Goal: Find specific page/section: Find specific page/section

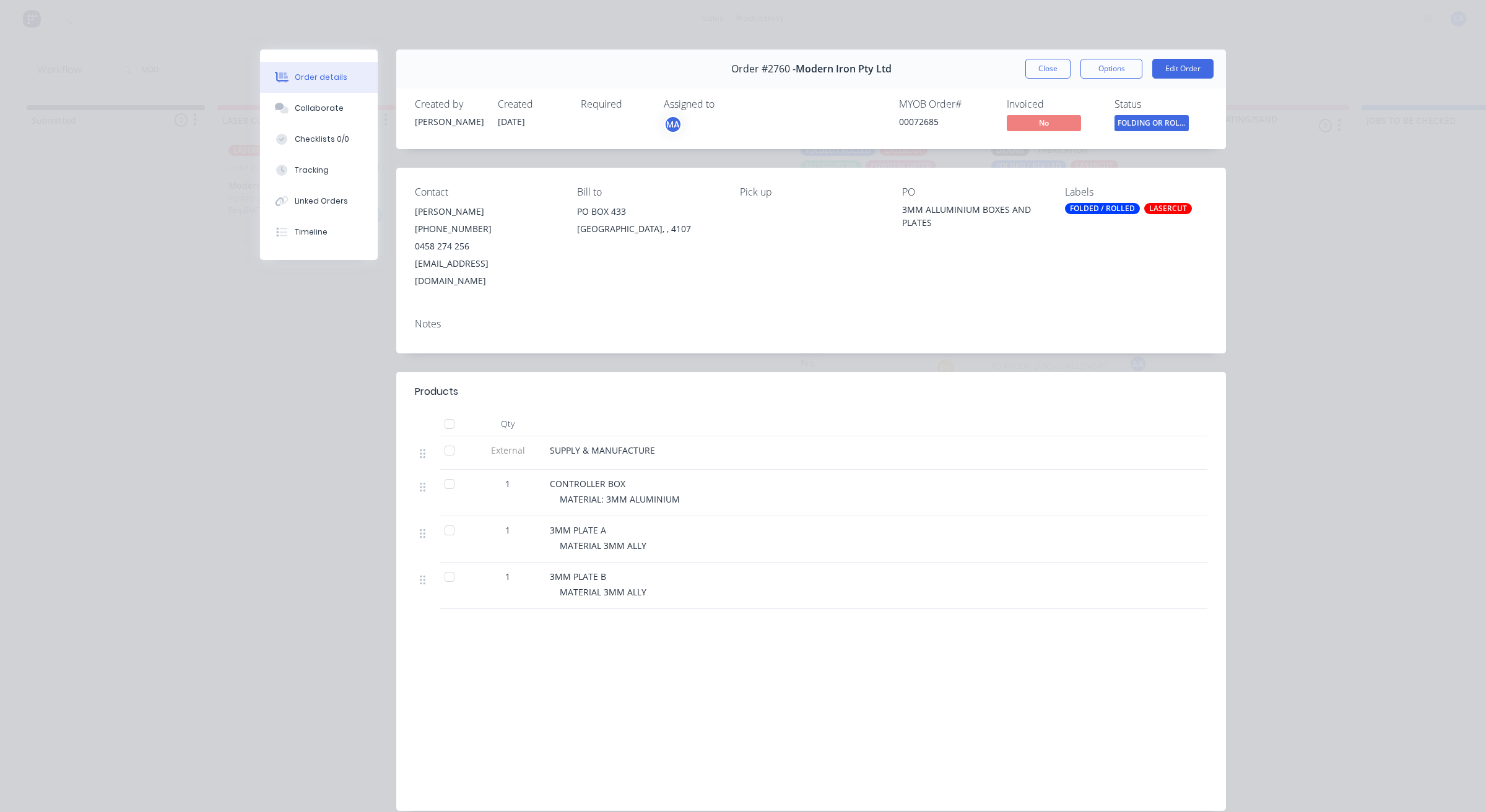
click at [1031, 62] on button "Close" at bounding box center [1047, 68] width 45 height 20
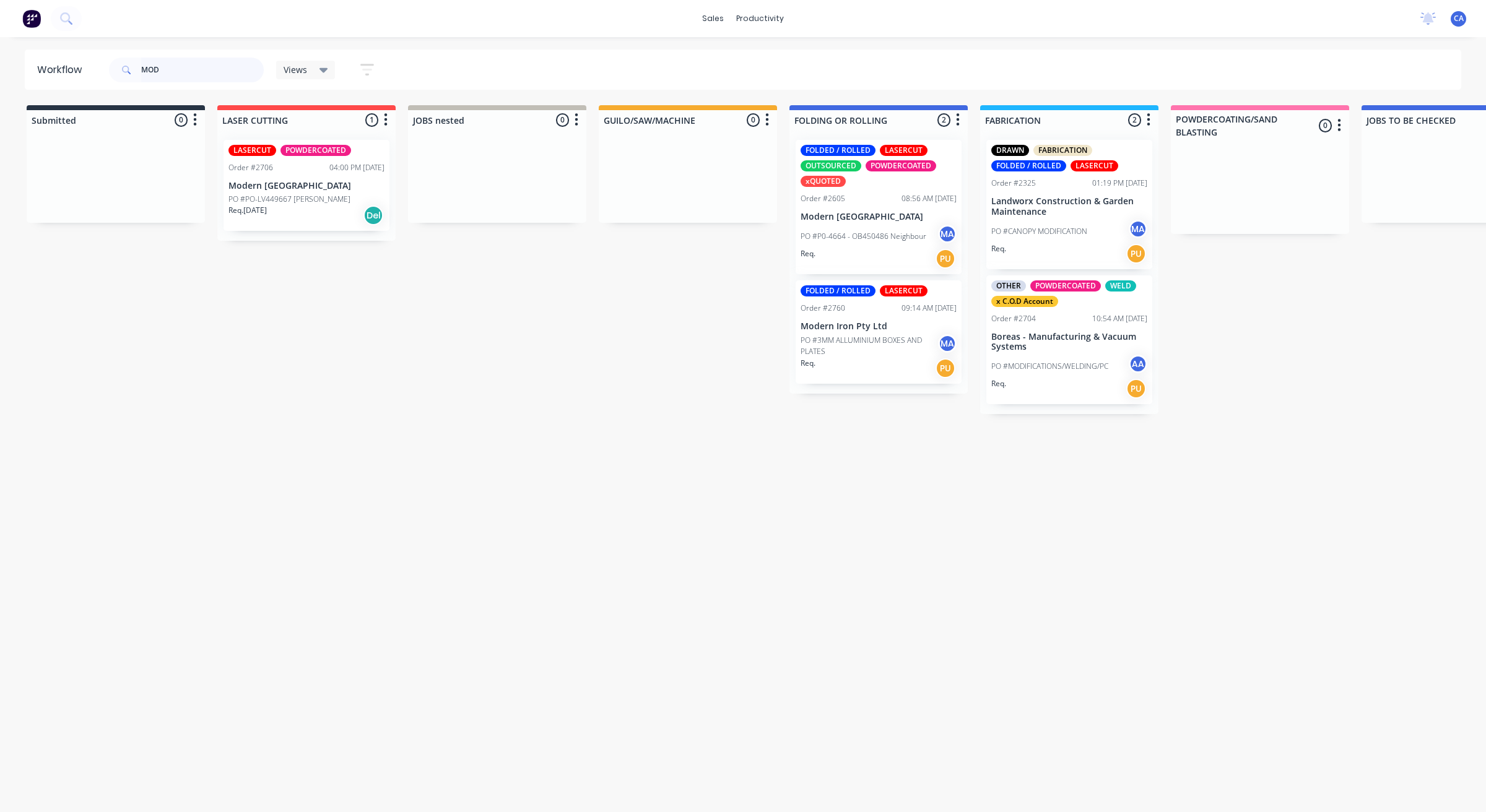
drag, startPoint x: 231, startPoint y: 79, endPoint x: 0, endPoint y: 6, distance: 242.3
click at [155, 68] on input "MOD" at bounding box center [202, 70] width 122 height 25
type input "M"
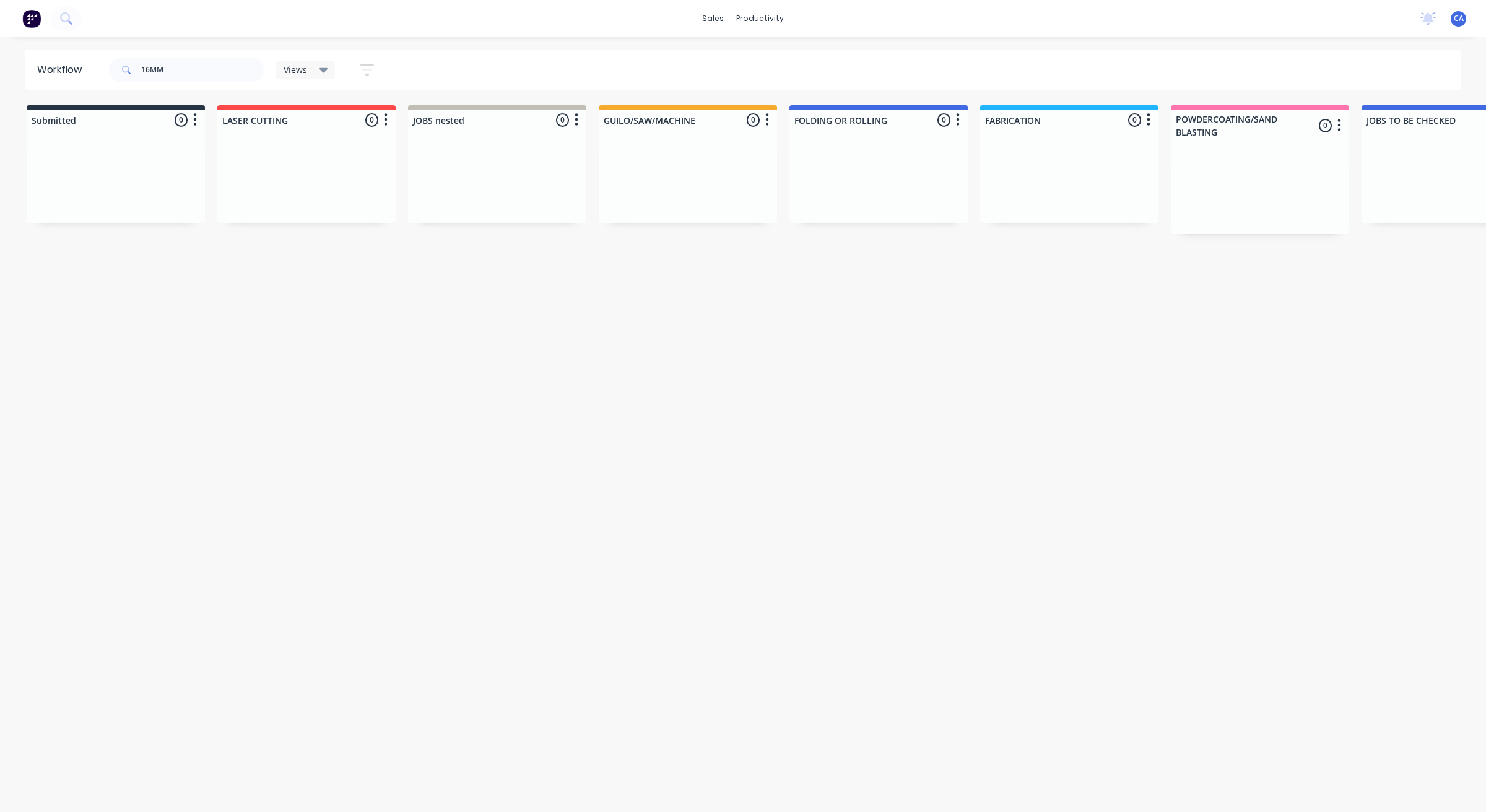
drag, startPoint x: 457, startPoint y: 763, endPoint x: 851, endPoint y: 573, distance: 437.4
click at [851, 573] on div "Workflow 16MM Views Save new view None (Default) edit Show/Hide statuses Show l…" at bounding box center [743, 418] width 1486 height 738
click at [217, 73] on input "16MM" at bounding box center [202, 70] width 122 height 25
click at [192, 73] on input "16MM" at bounding box center [202, 70] width 122 height 25
type input "1"
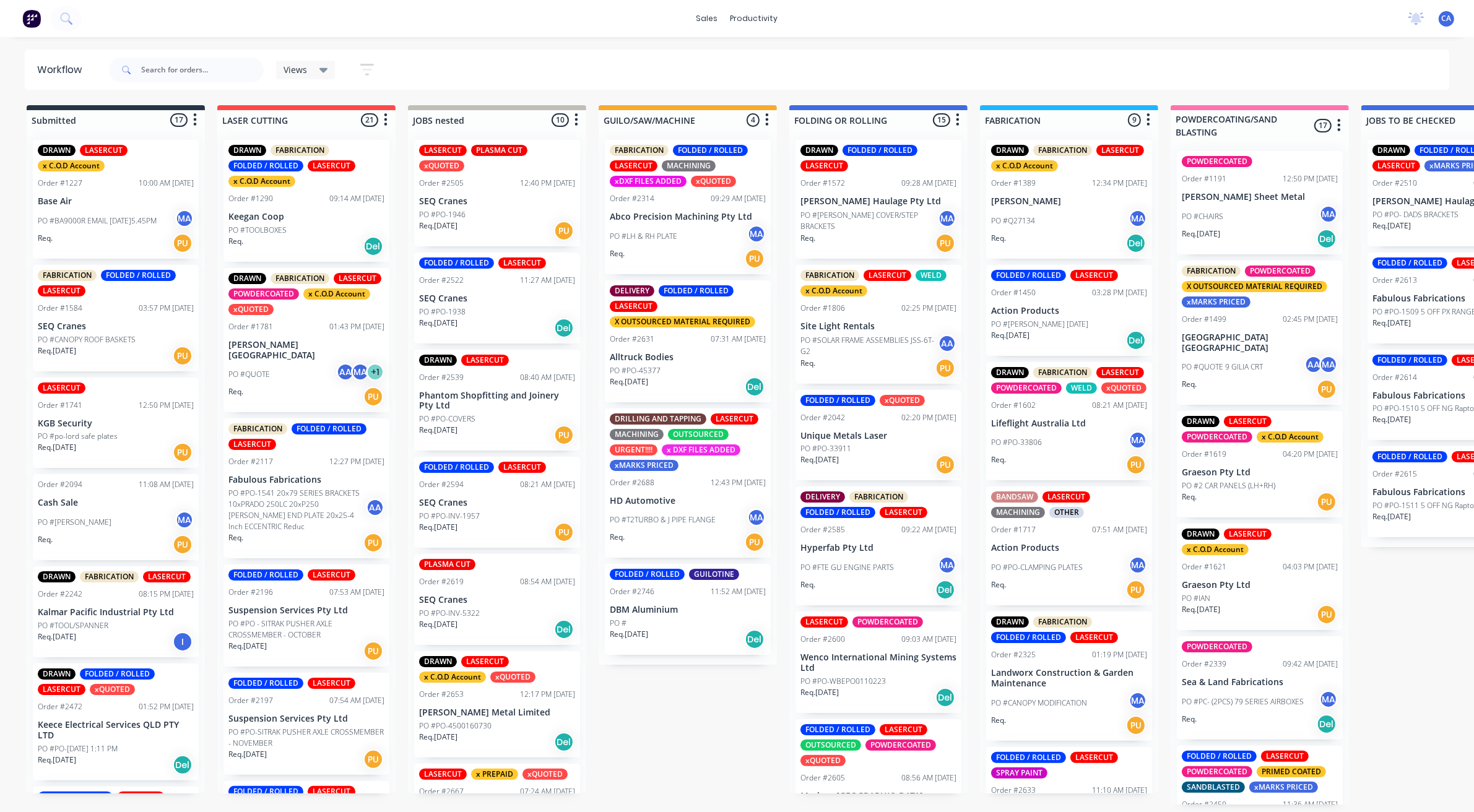
drag, startPoint x: 407, startPoint y: 367, endPoint x: 666, endPoint y: 770, distance: 479.1
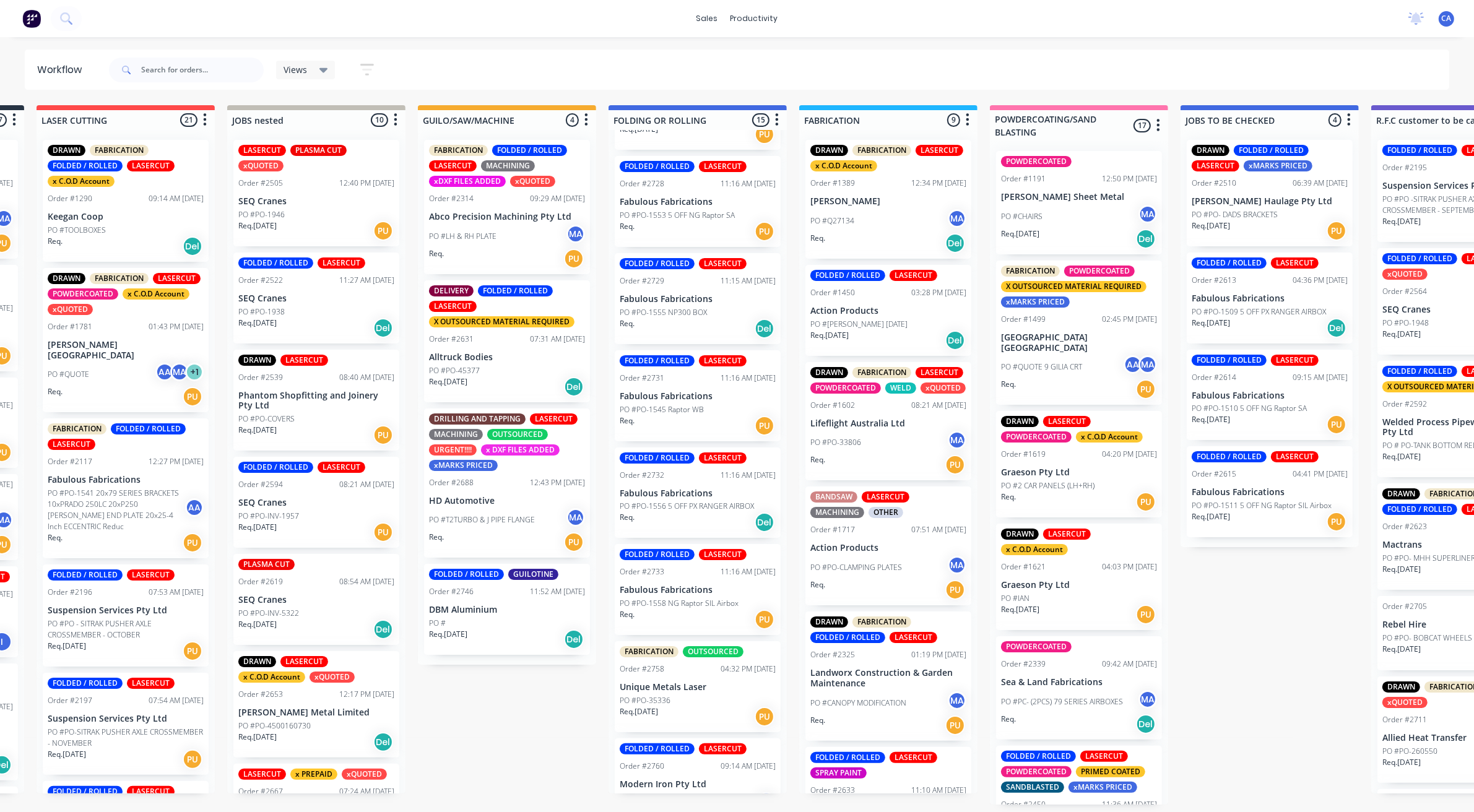
scroll to position [942, 0]
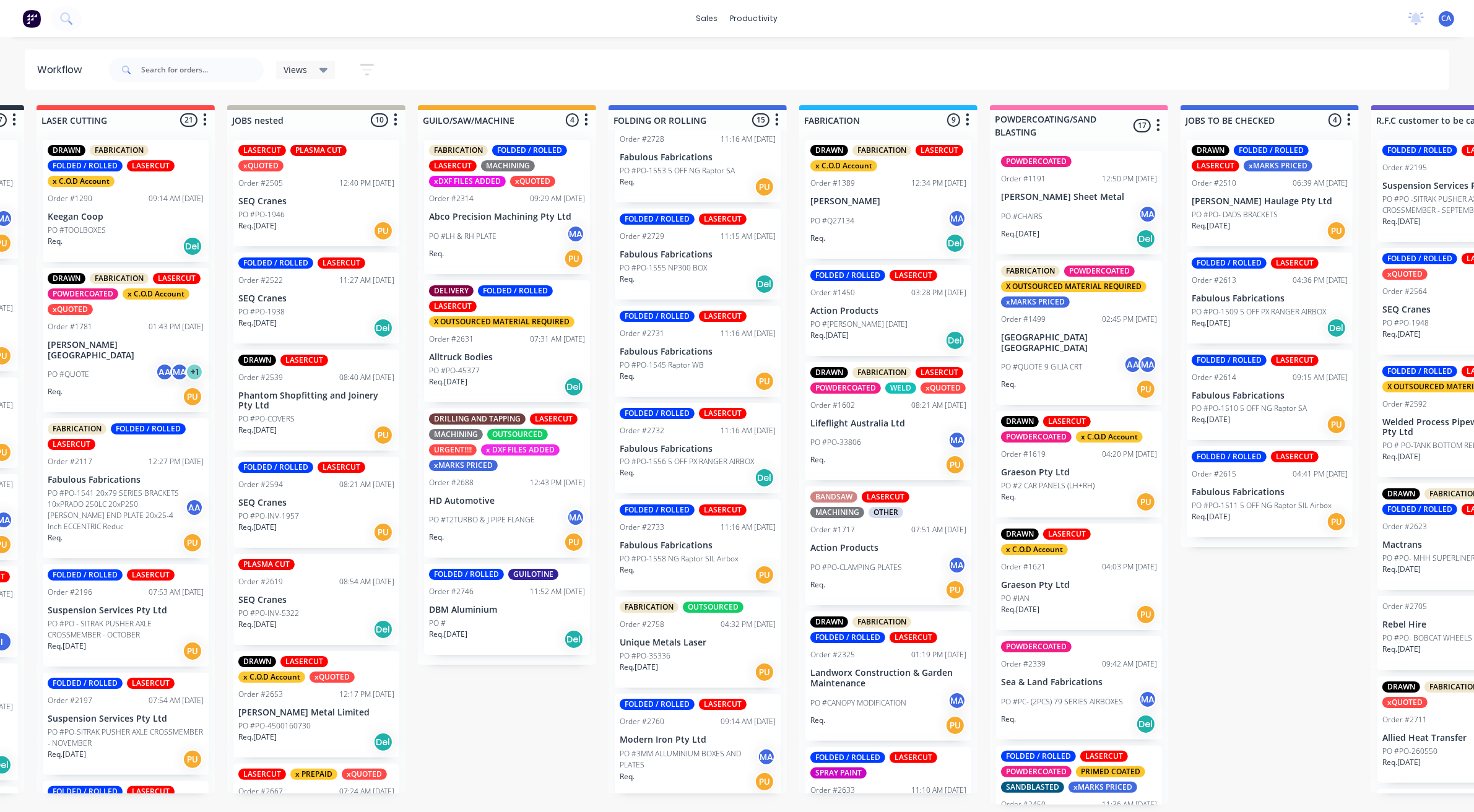
click at [699, 652] on div "PO #PO-35336" at bounding box center [698, 656] width 156 height 11
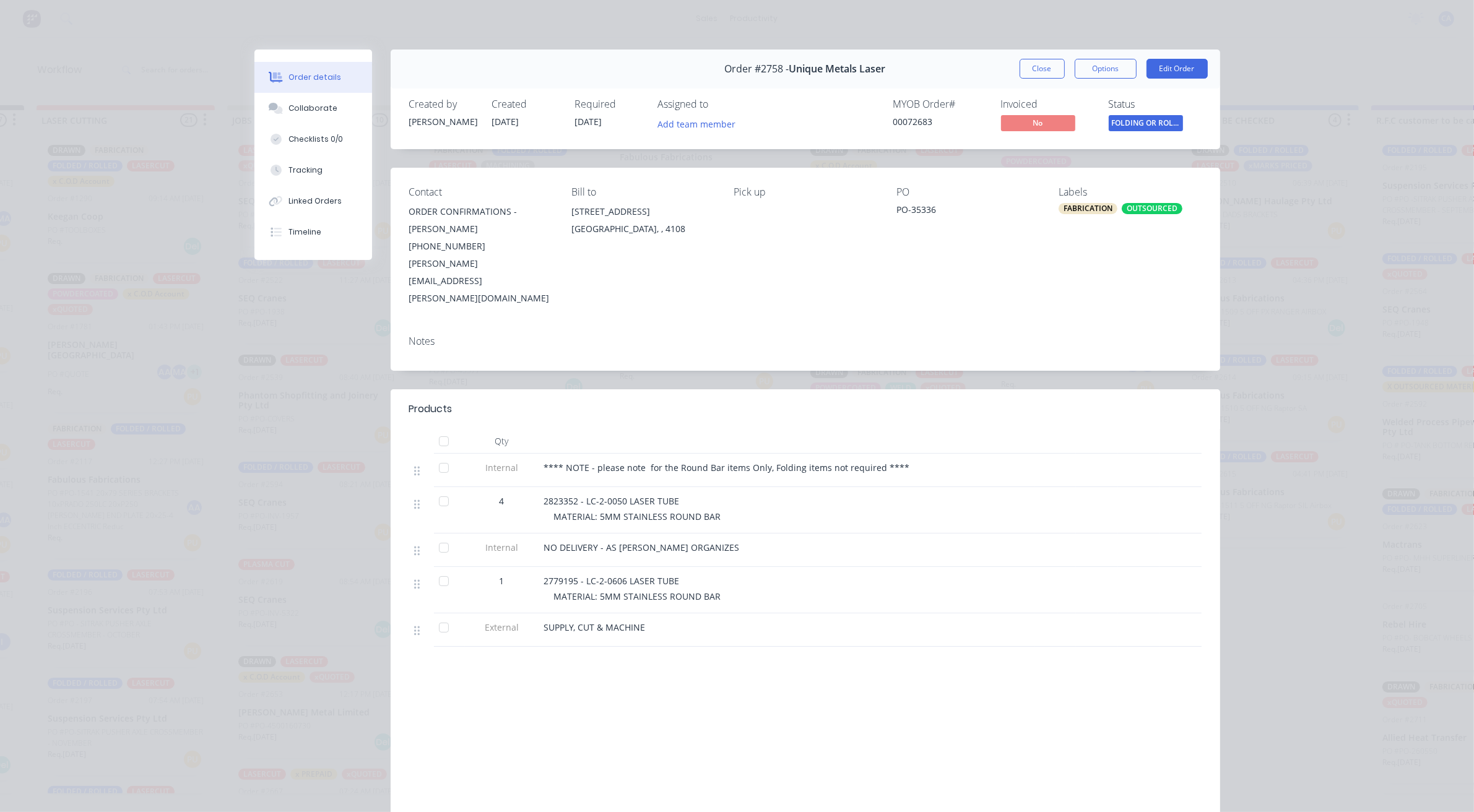
click at [1044, 69] on button "Close" at bounding box center [1042, 68] width 45 height 20
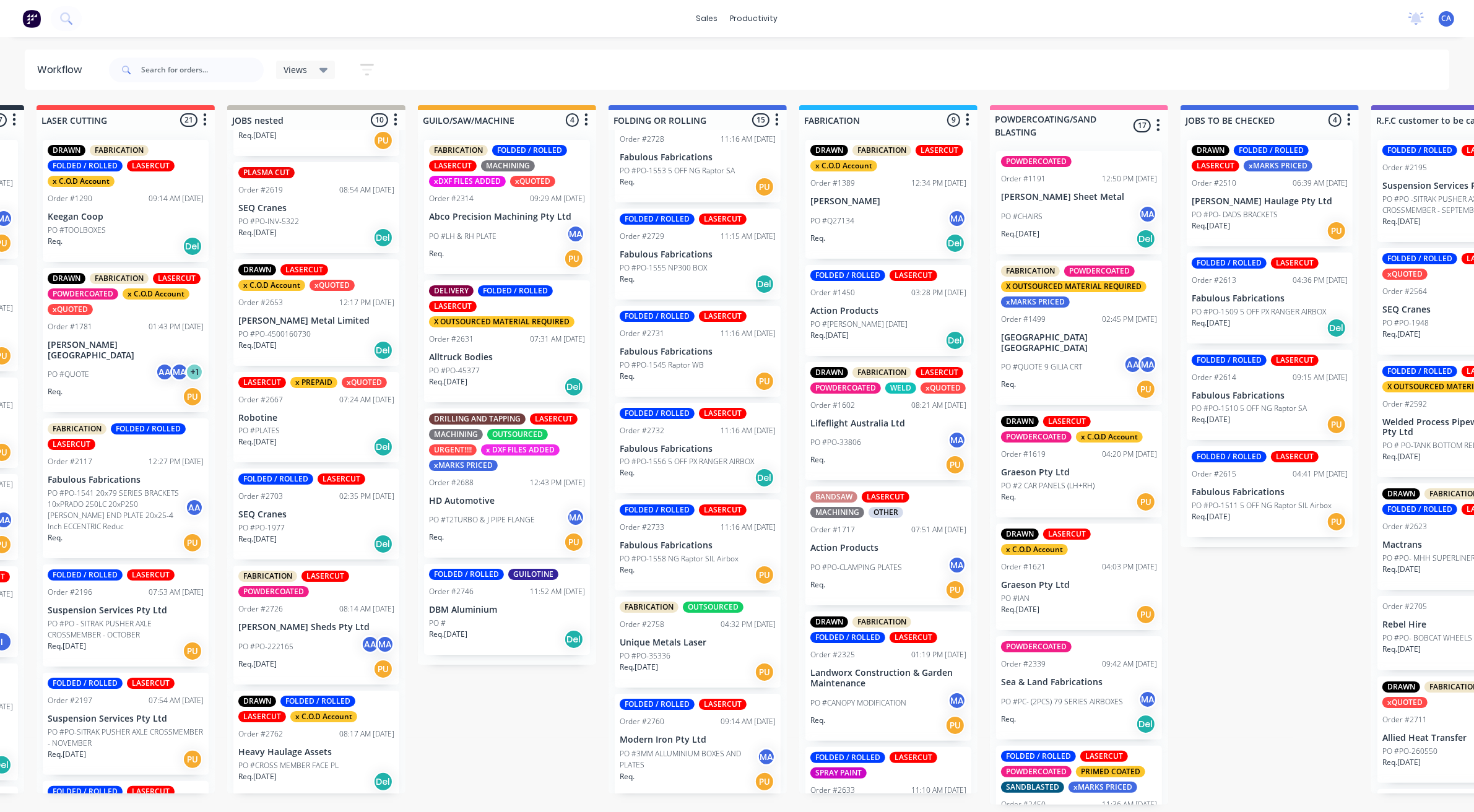
scroll to position [3, 181]
click at [303, 413] on p "Robotine" at bounding box center [316, 418] width 156 height 10
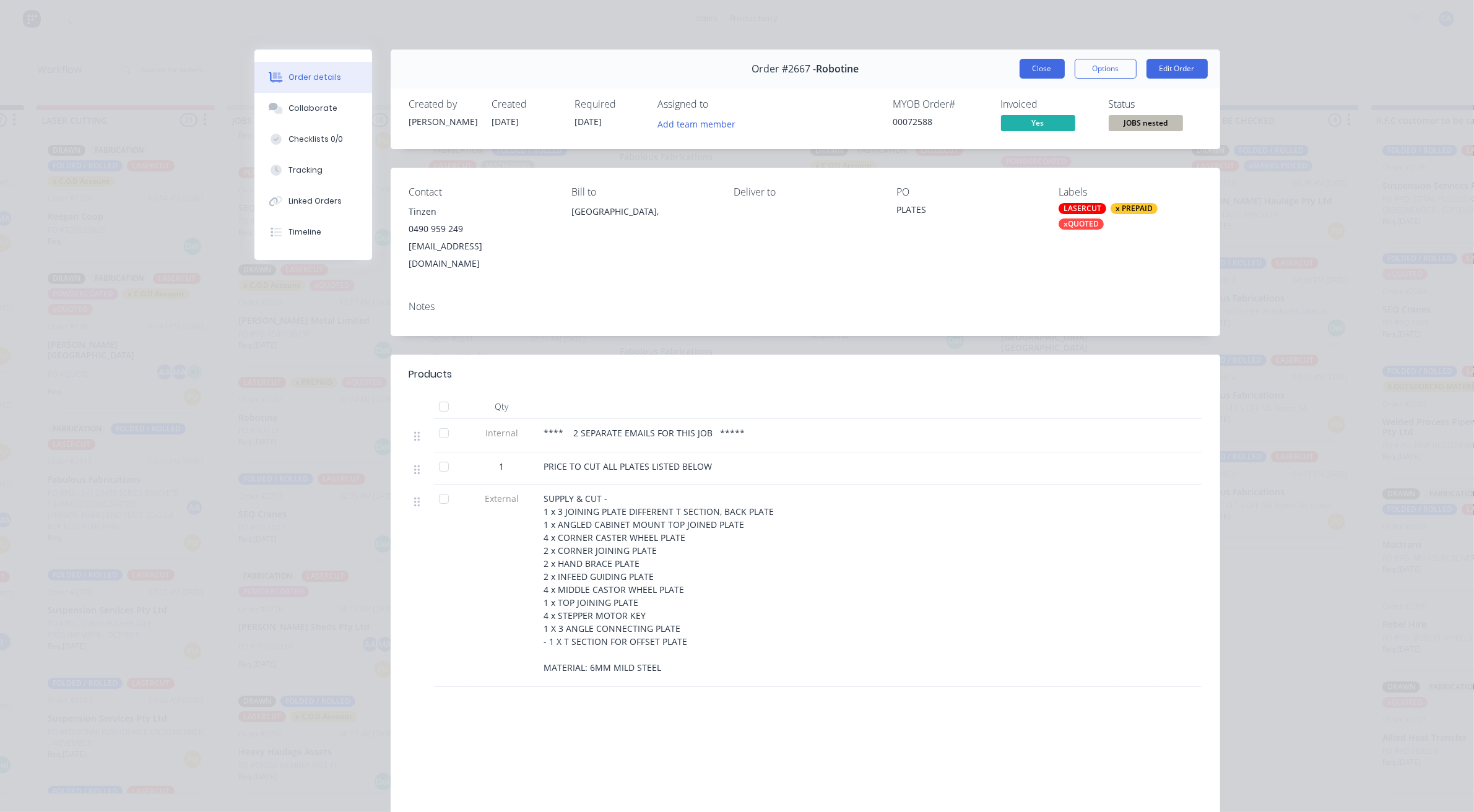
click at [1037, 60] on button "Close" at bounding box center [1042, 68] width 45 height 20
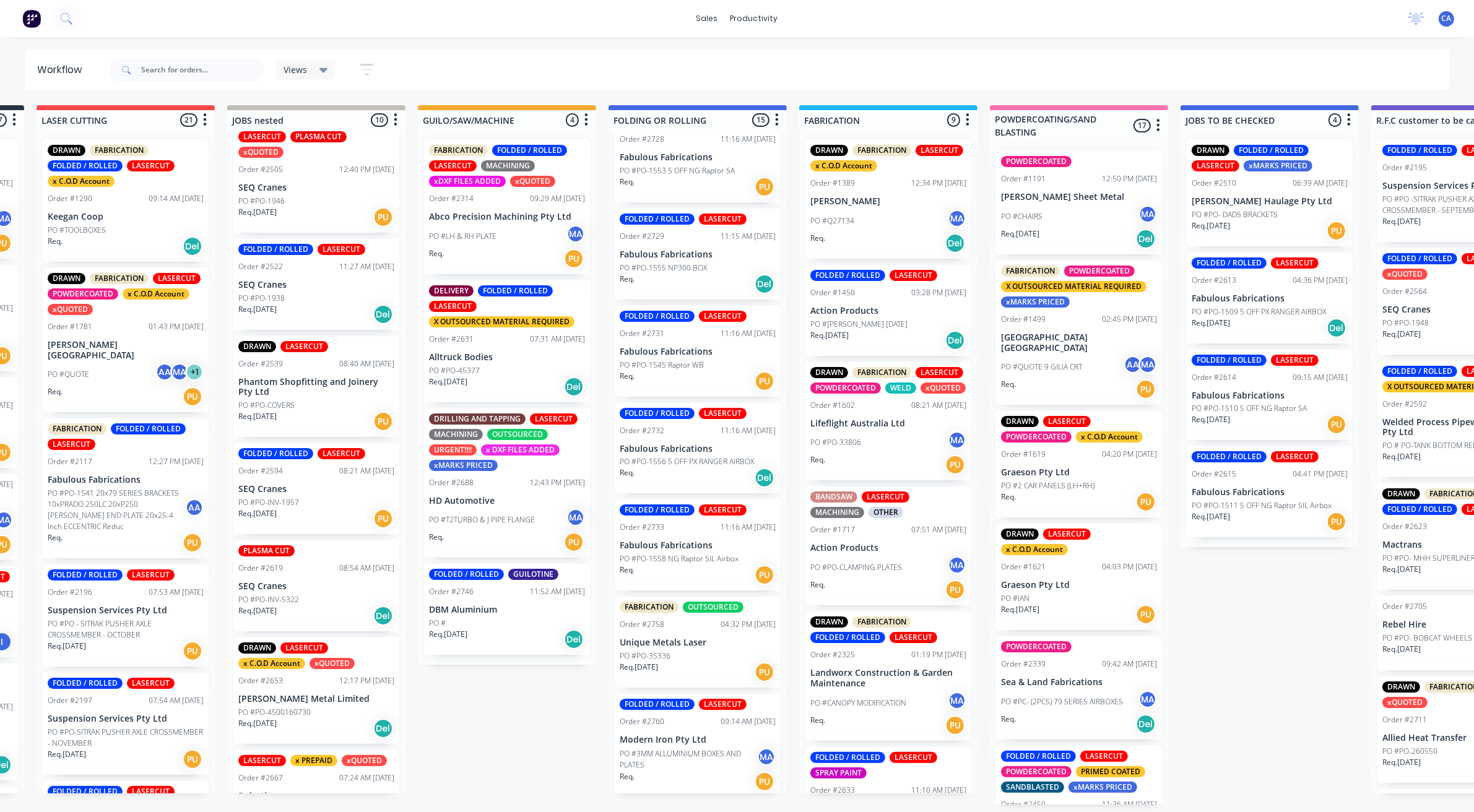
scroll to position [0, 0]
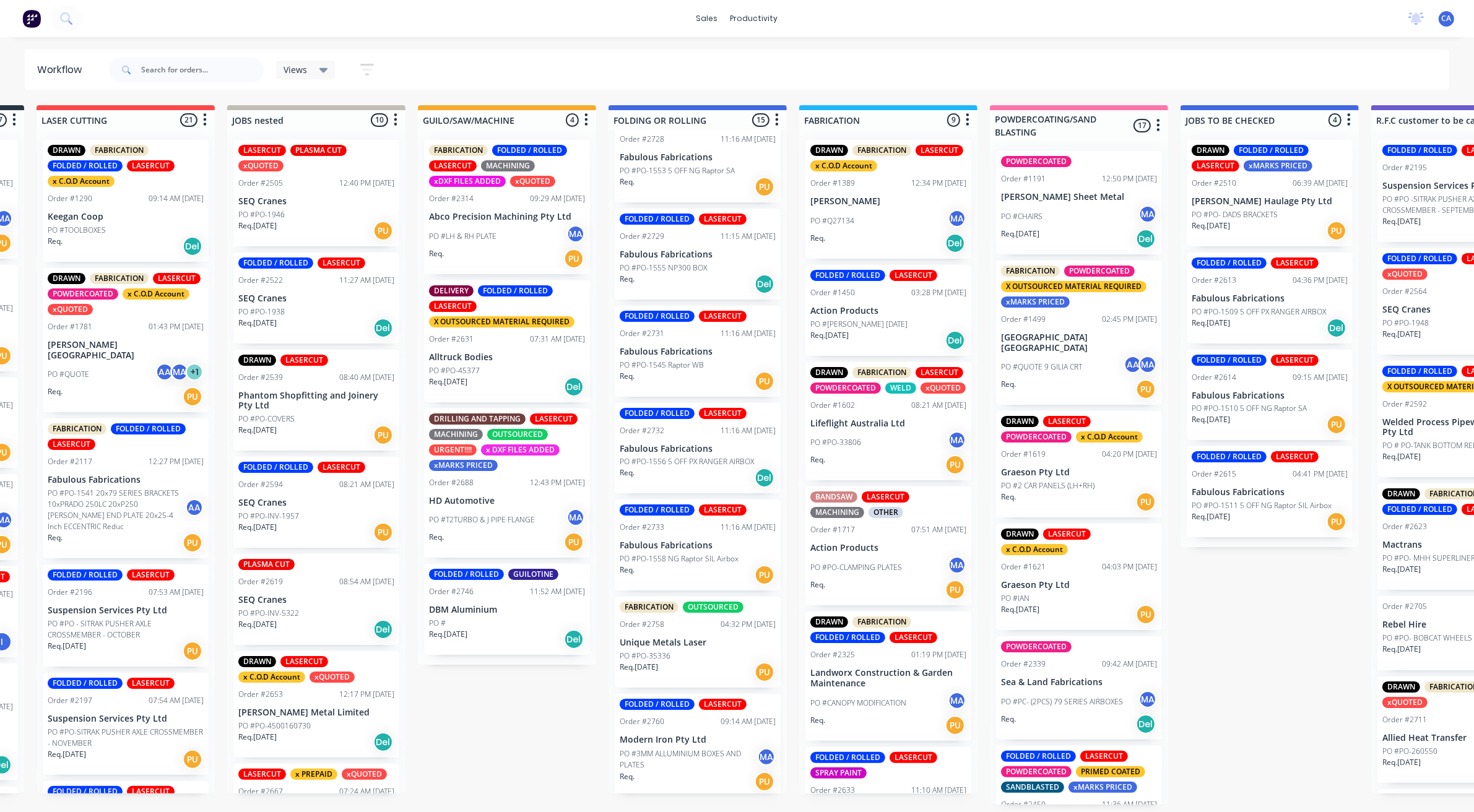
click at [327, 403] on p "Phantom Shopfitting and Joinery Pty Ltd" at bounding box center [316, 401] width 156 height 21
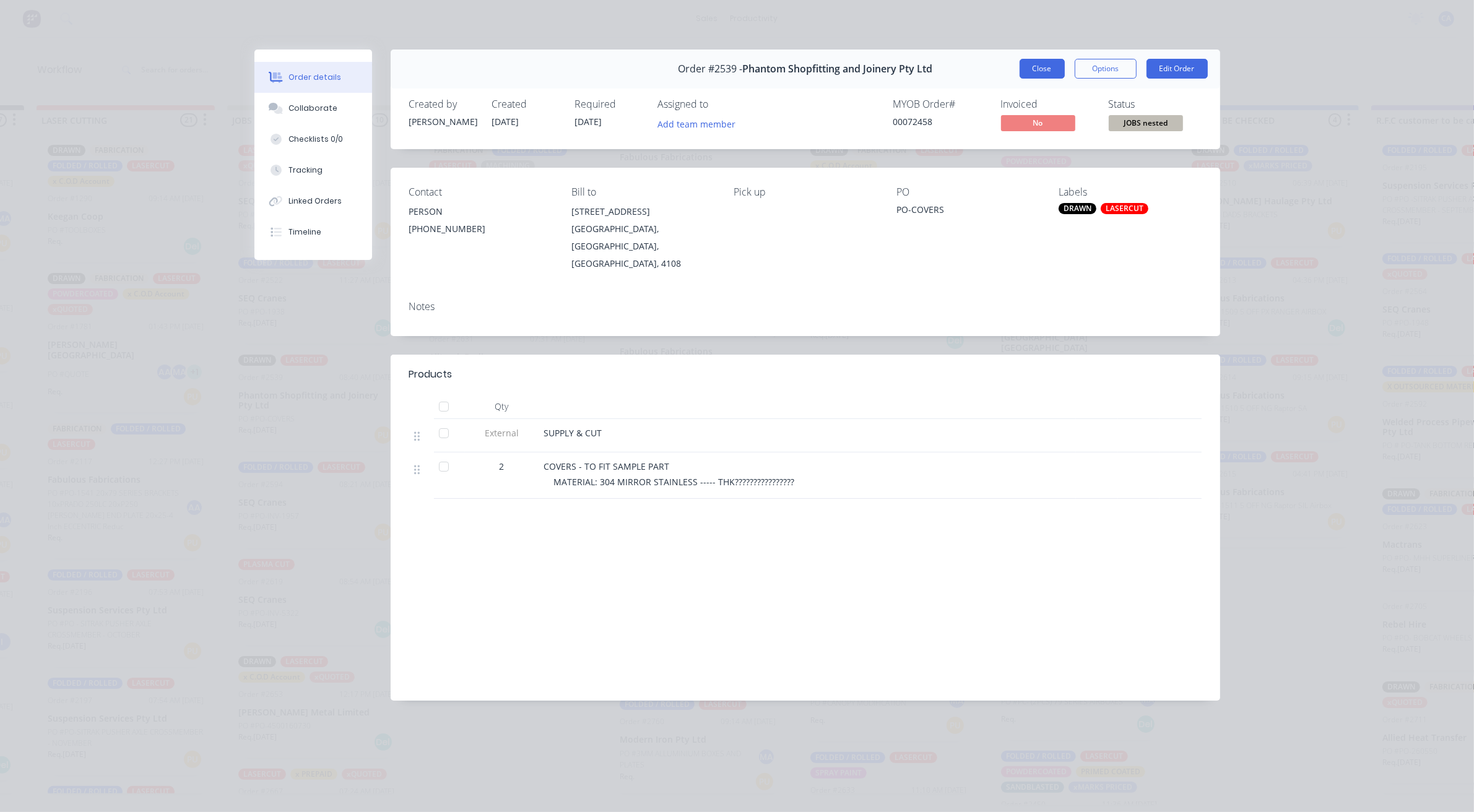
click at [1041, 63] on button "Close" at bounding box center [1042, 68] width 45 height 20
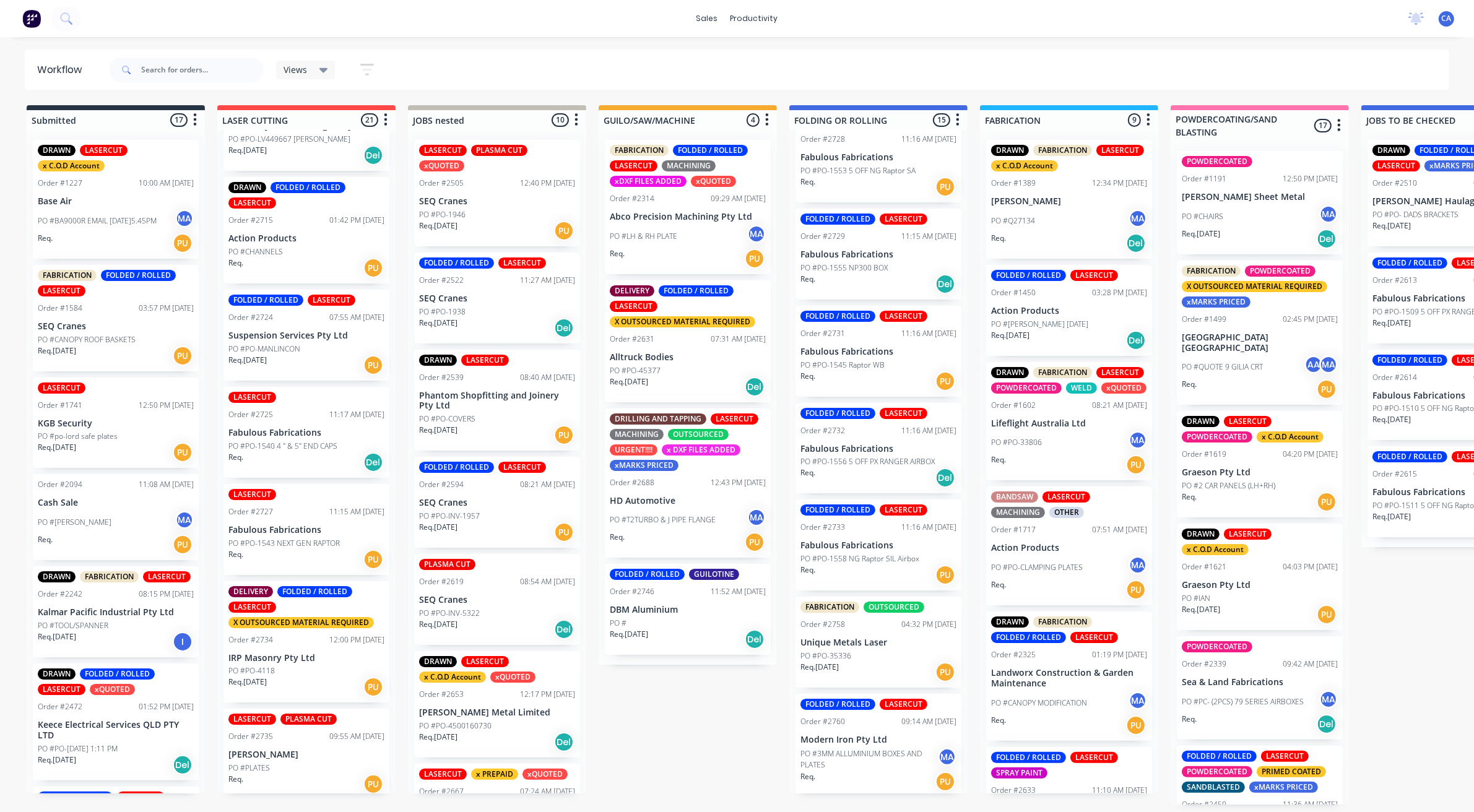
scroll to position [1315, 0]
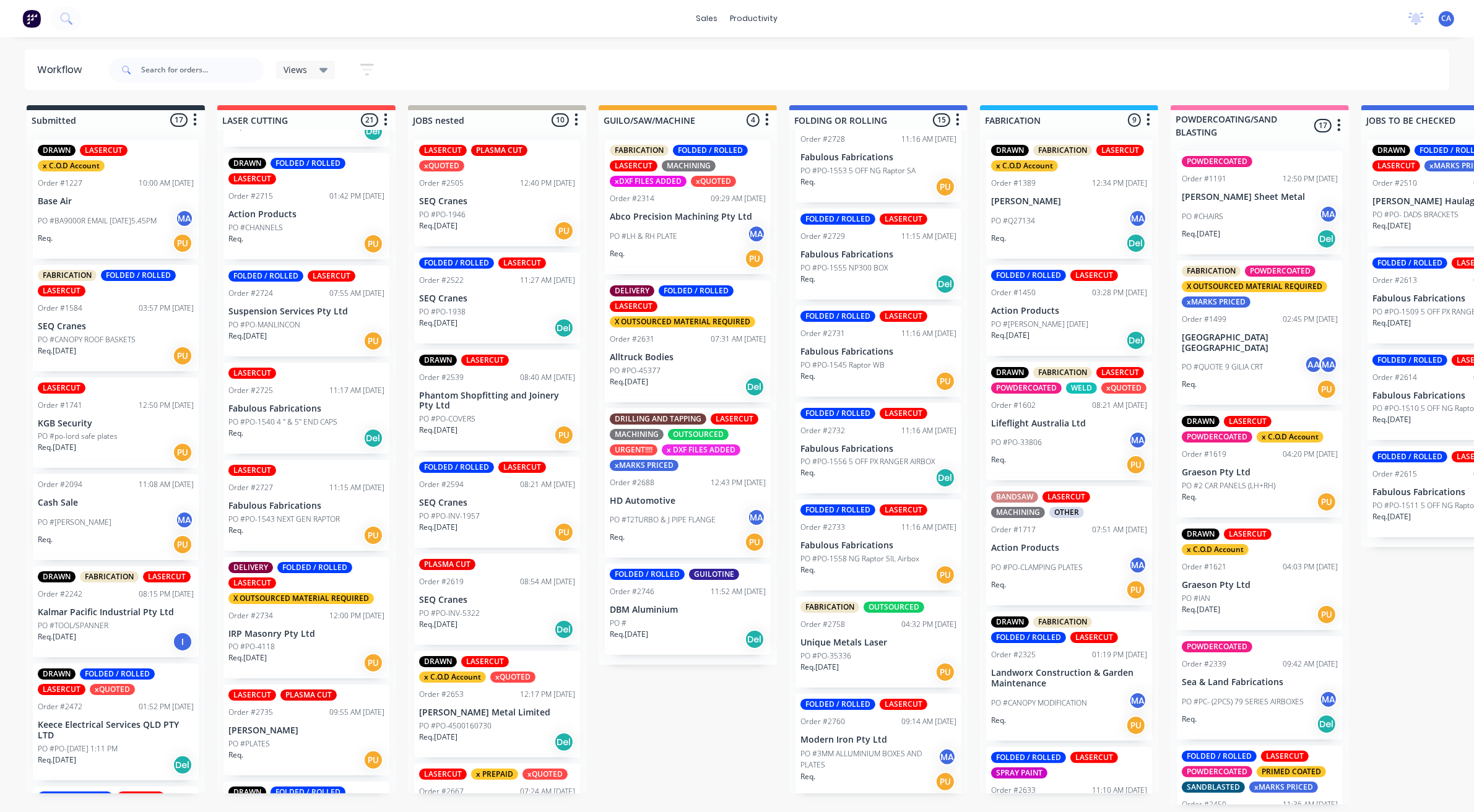
click at [311, 319] on div "PO #PO-MANLINCON" at bounding box center [307, 325] width 156 height 11
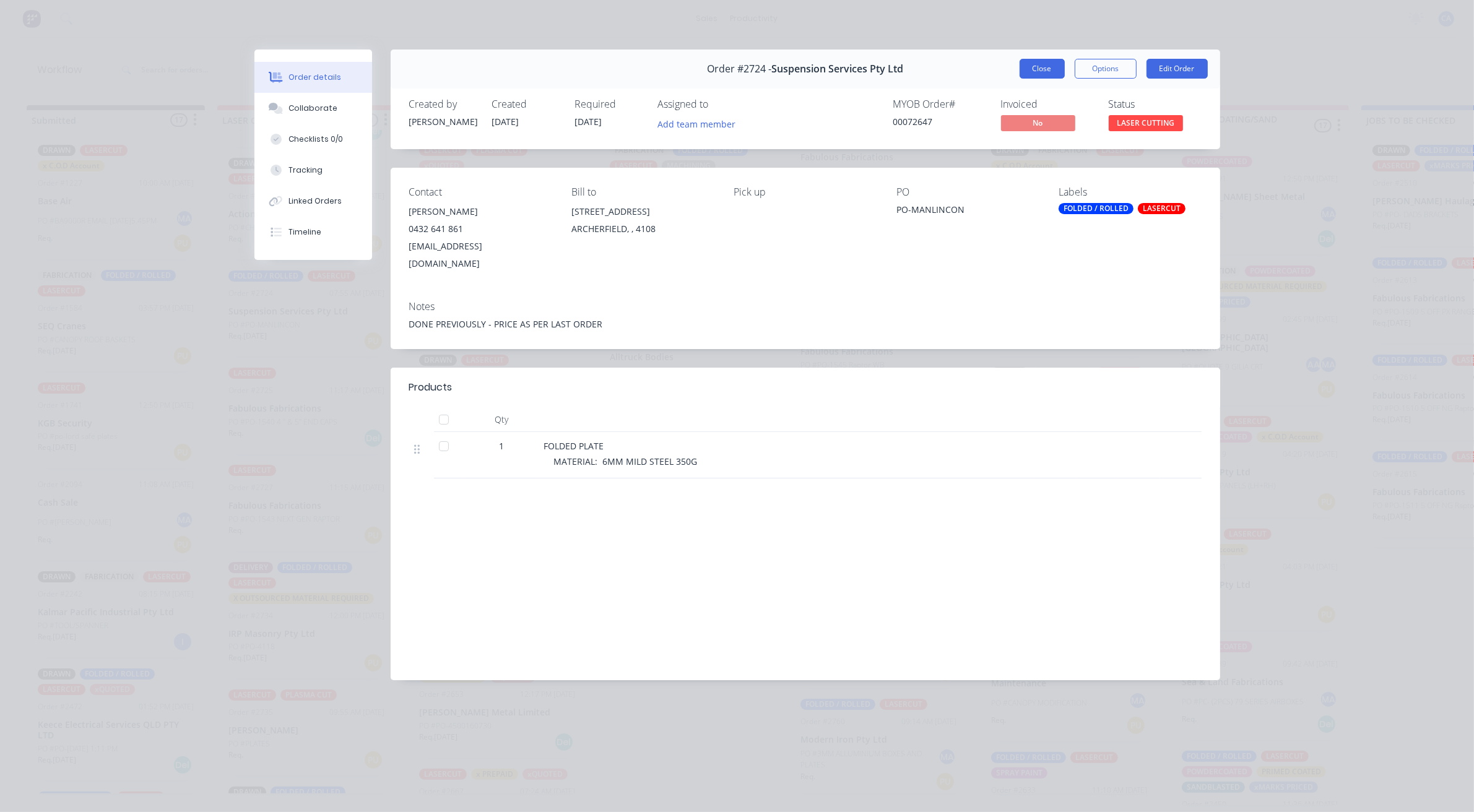
click at [1060, 73] on button "Close" at bounding box center [1042, 68] width 45 height 20
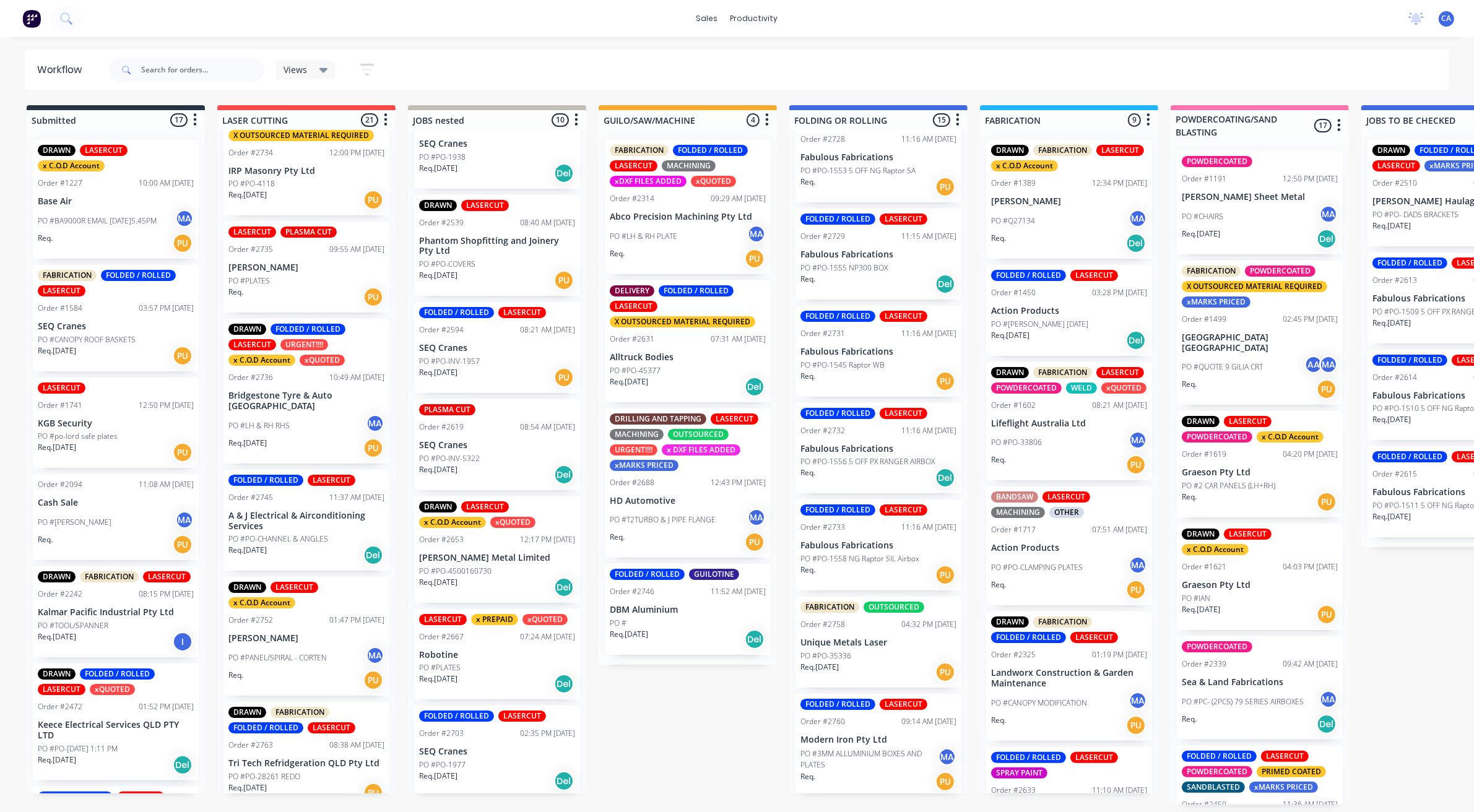
scroll to position [77, 0]
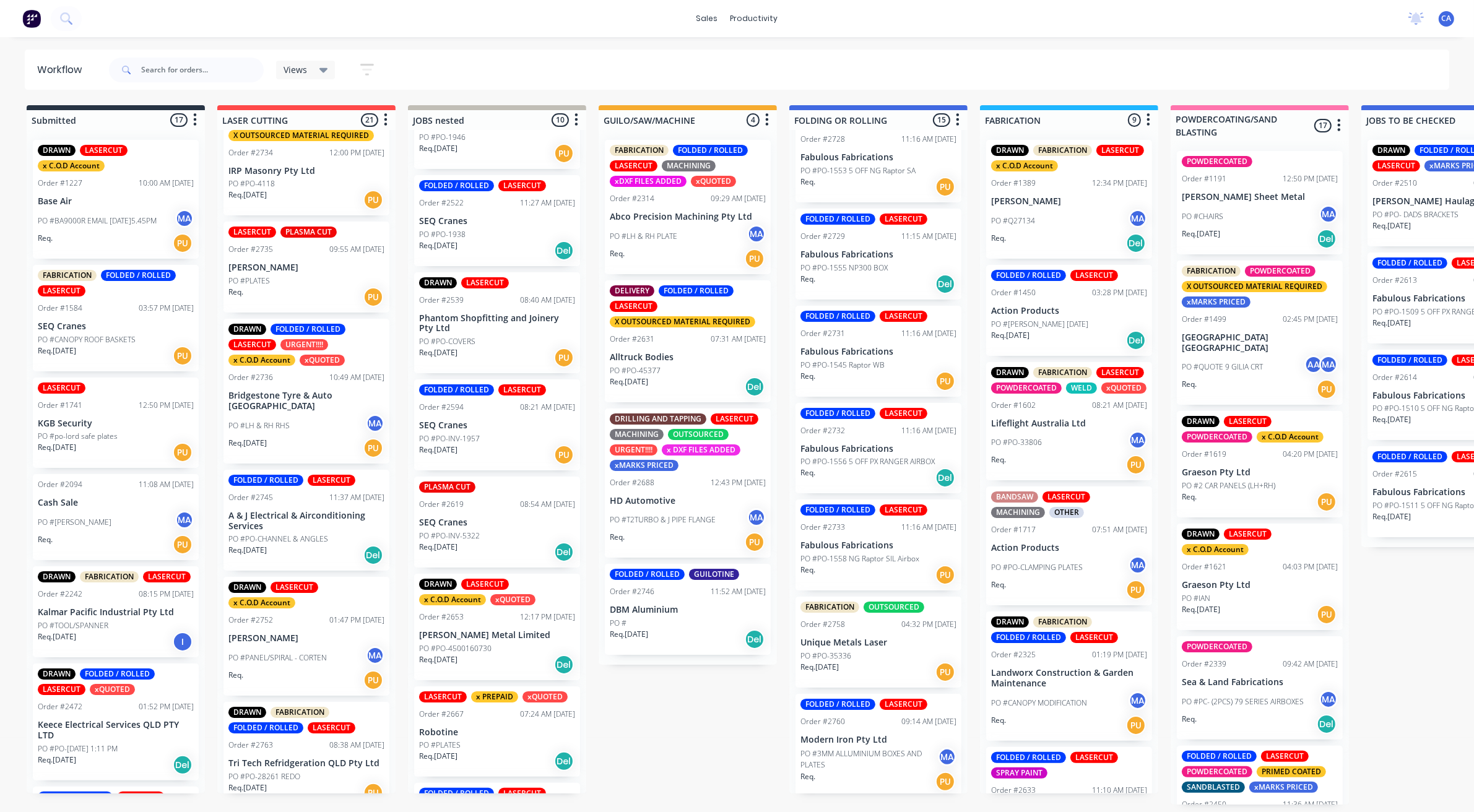
click at [478, 330] on div "DRAWN LASERCUT Order #2539 08:40 AM [DATE] Phantom Shopfitting and Joinery Pty …" at bounding box center [497, 323] width 166 height 101
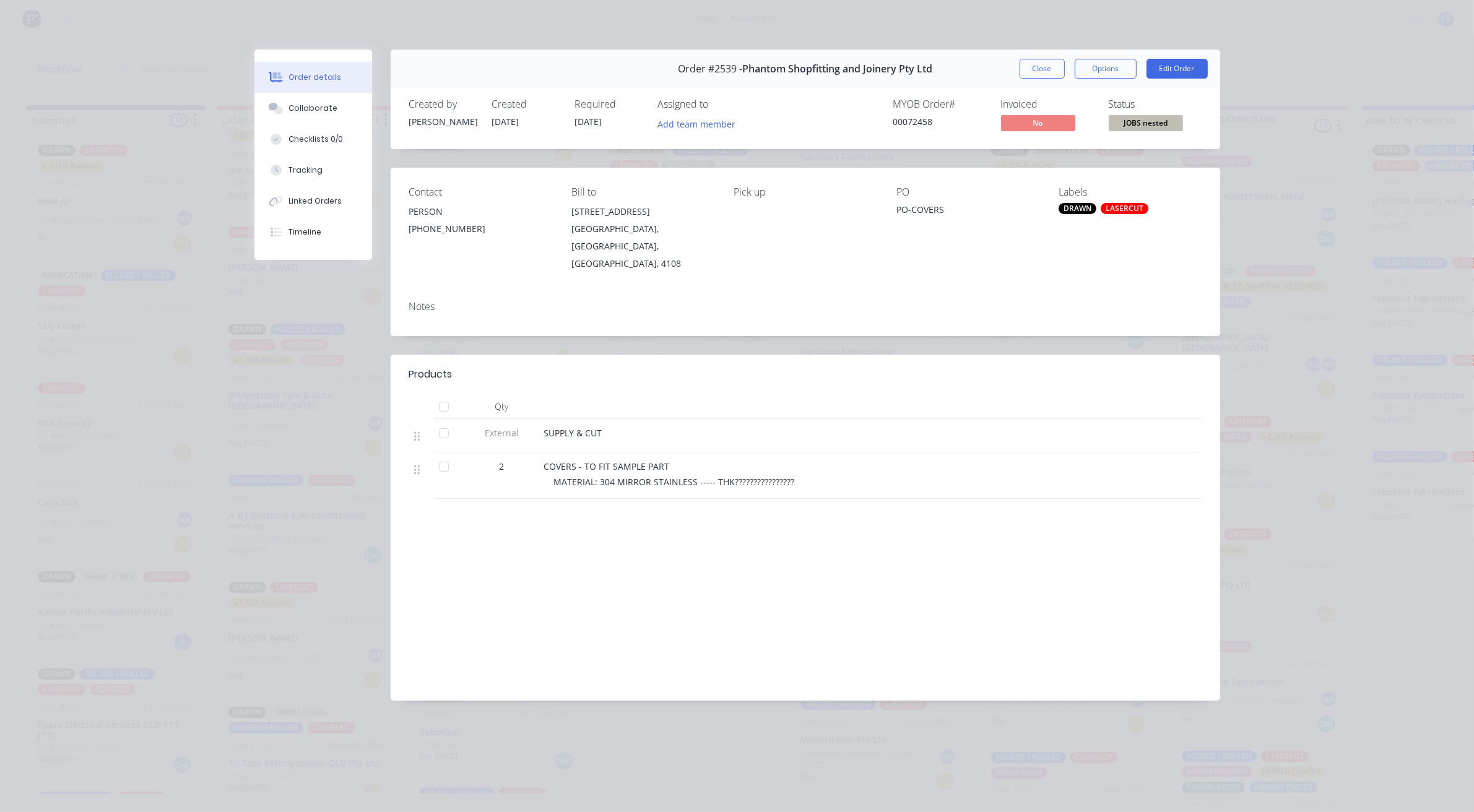
click at [1059, 68] on button "Close" at bounding box center [1042, 68] width 45 height 20
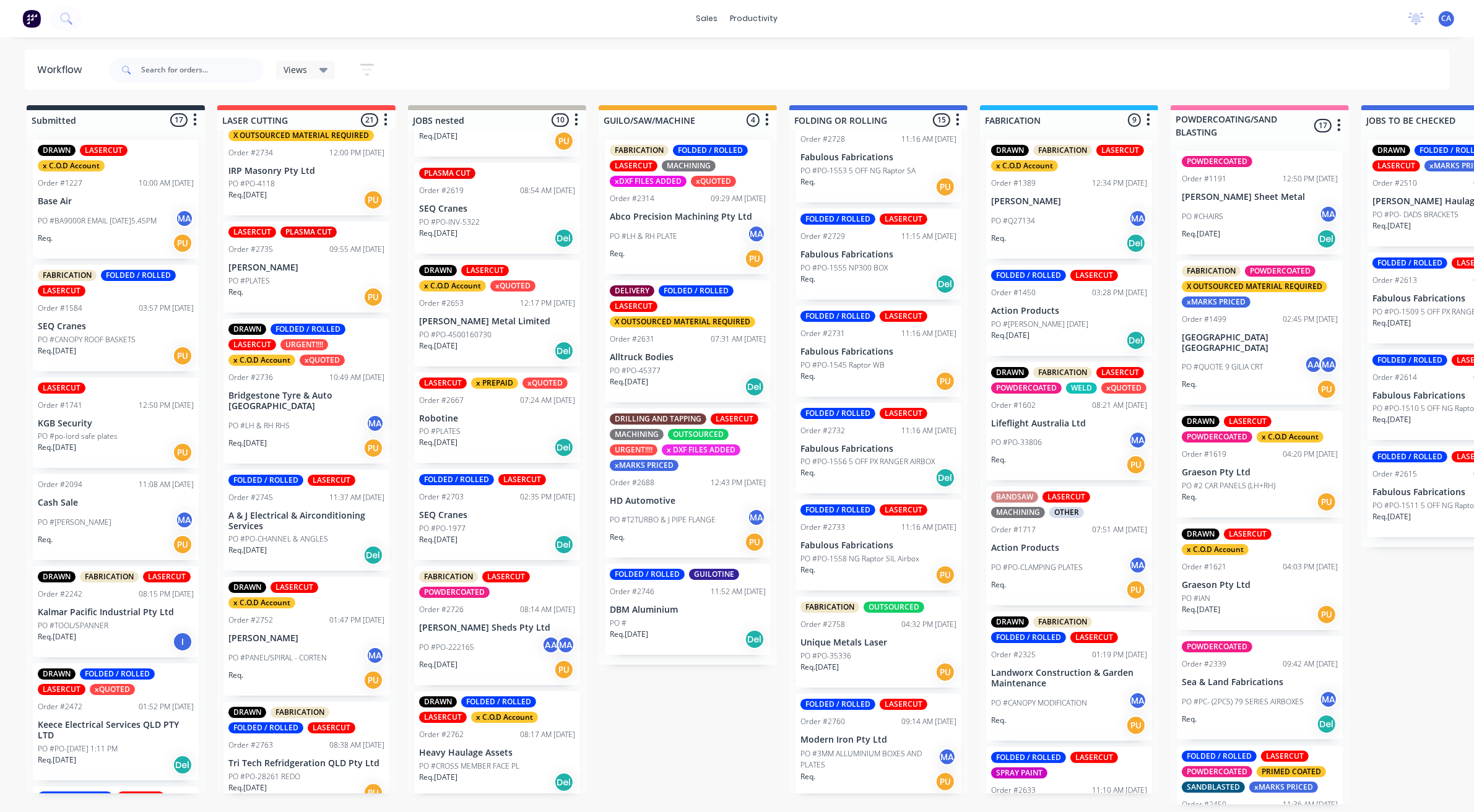
scroll to position [392, 0]
click at [506, 751] on p "Heavy Haulage Assets" at bounding box center [497, 752] width 156 height 10
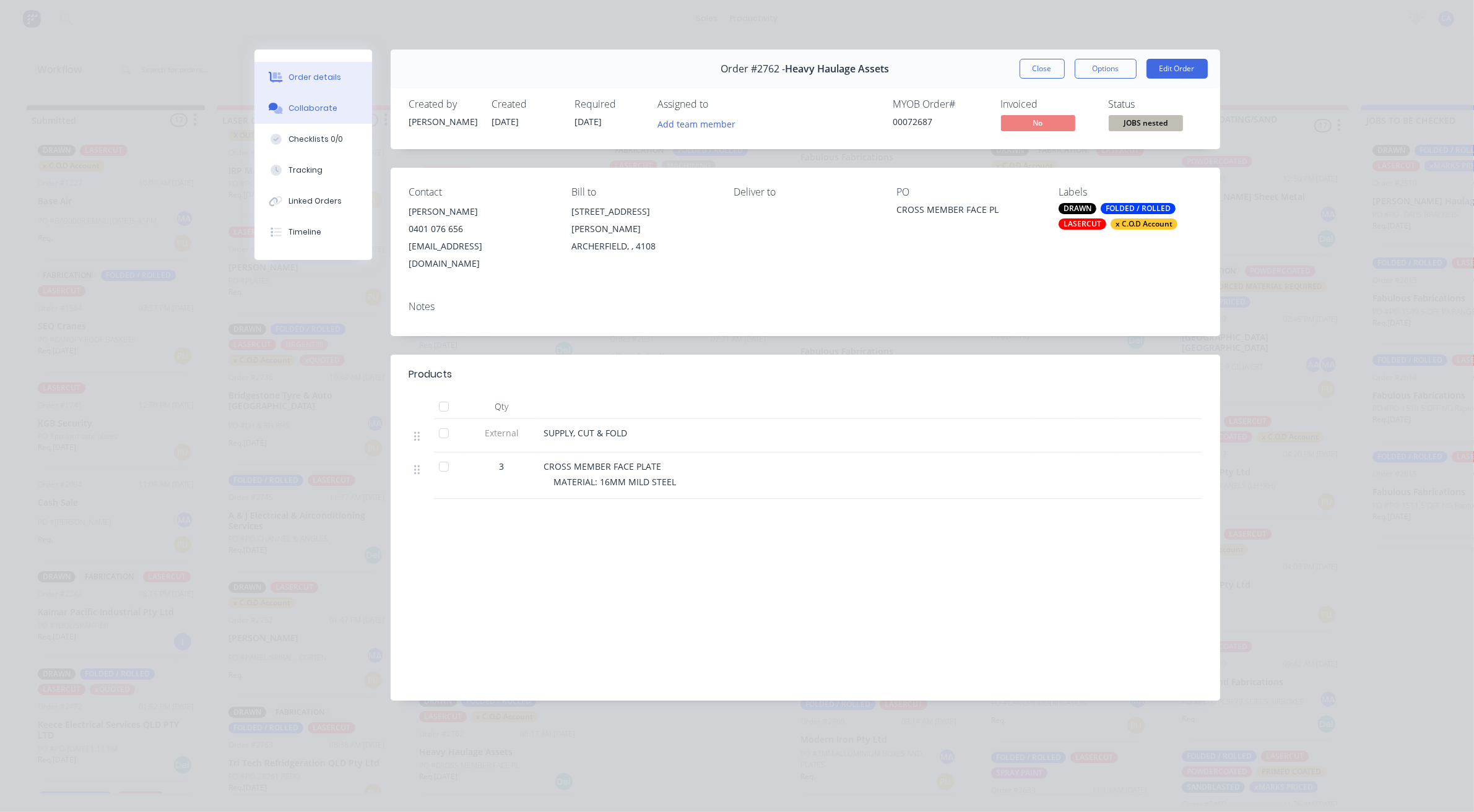
click at [330, 118] on button "Collaborate" at bounding box center [313, 108] width 118 height 31
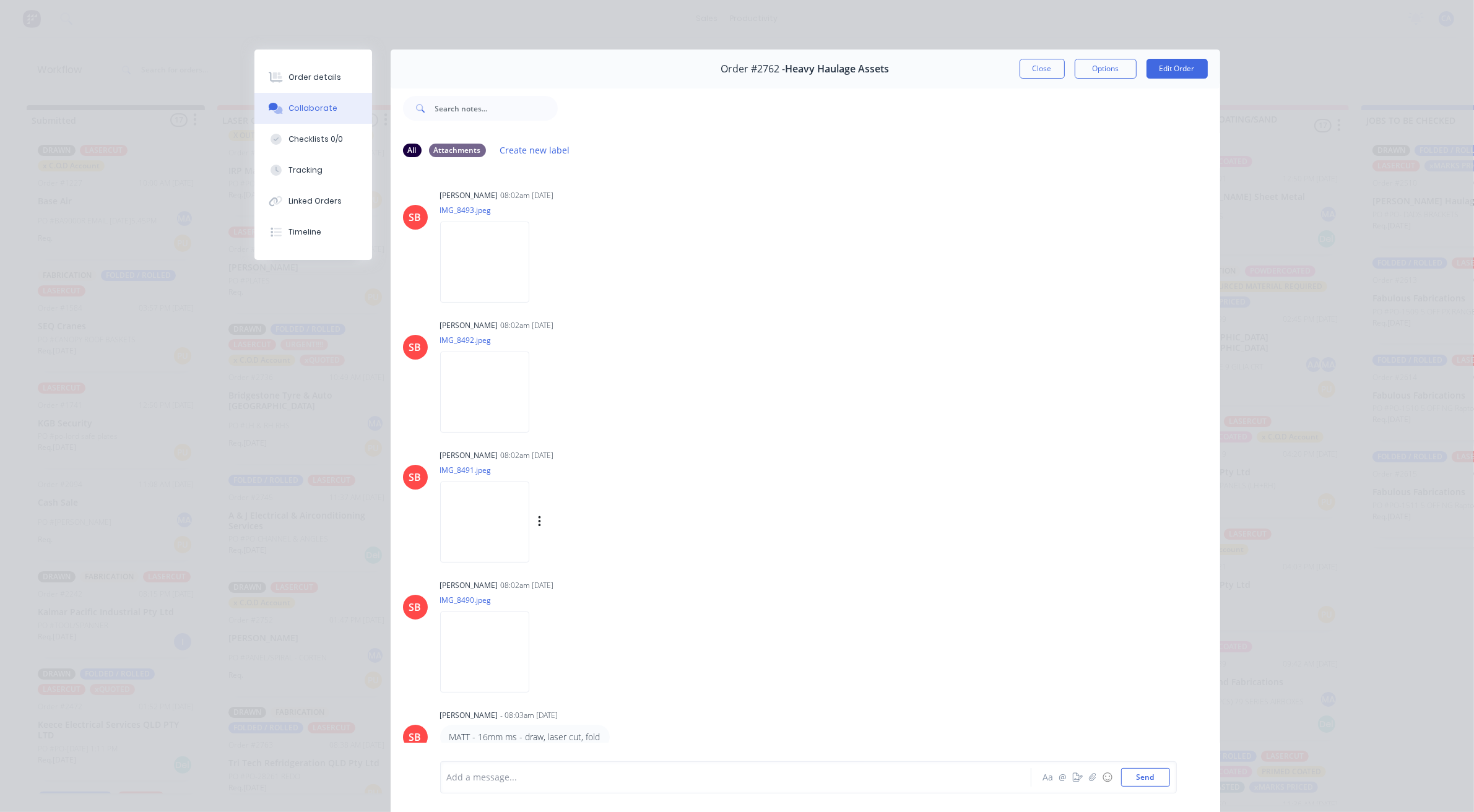
scroll to position [68, 0]
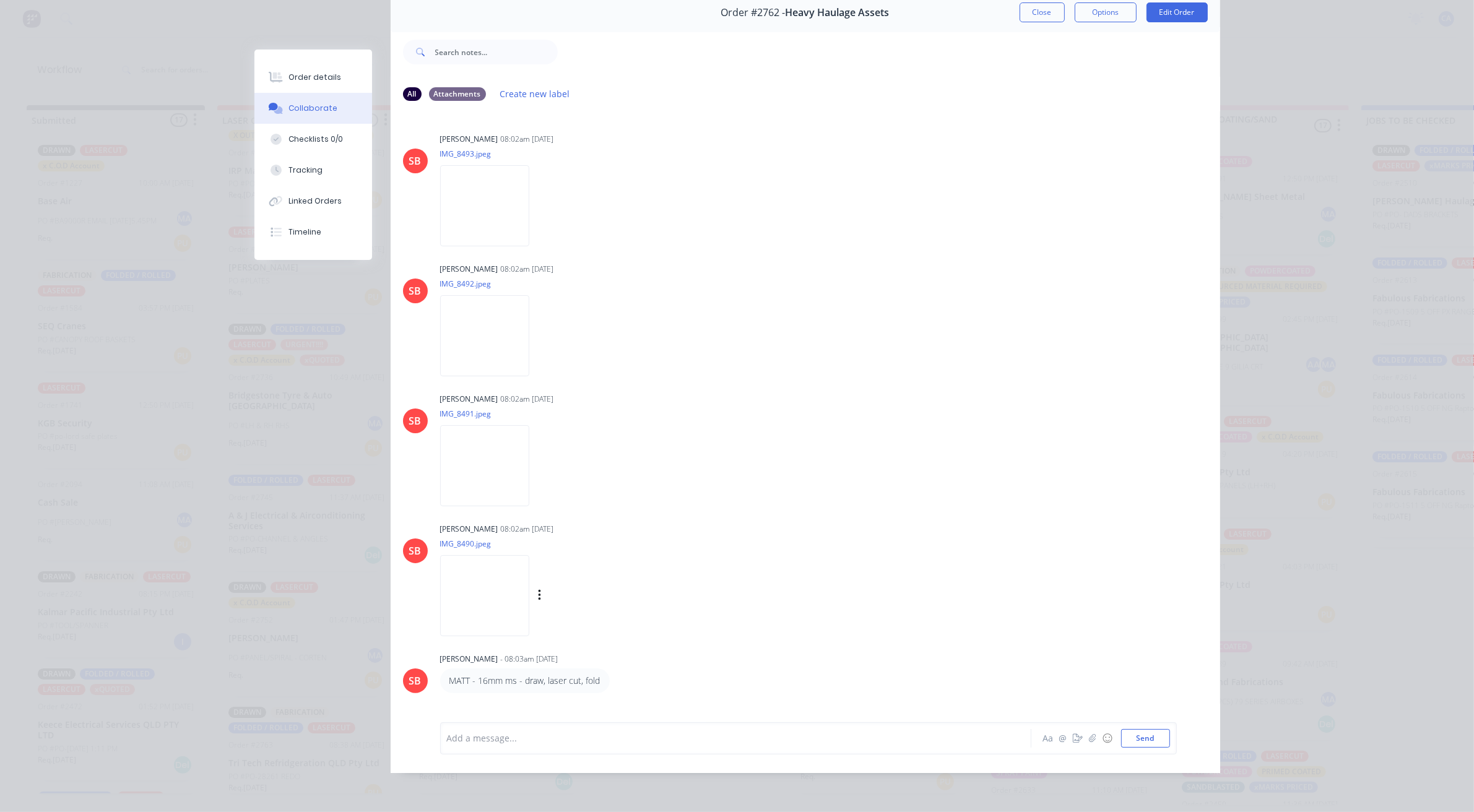
click at [497, 575] on img at bounding box center [484, 596] width 89 height 81
click at [1039, 6] on button "Close" at bounding box center [1042, 12] width 45 height 20
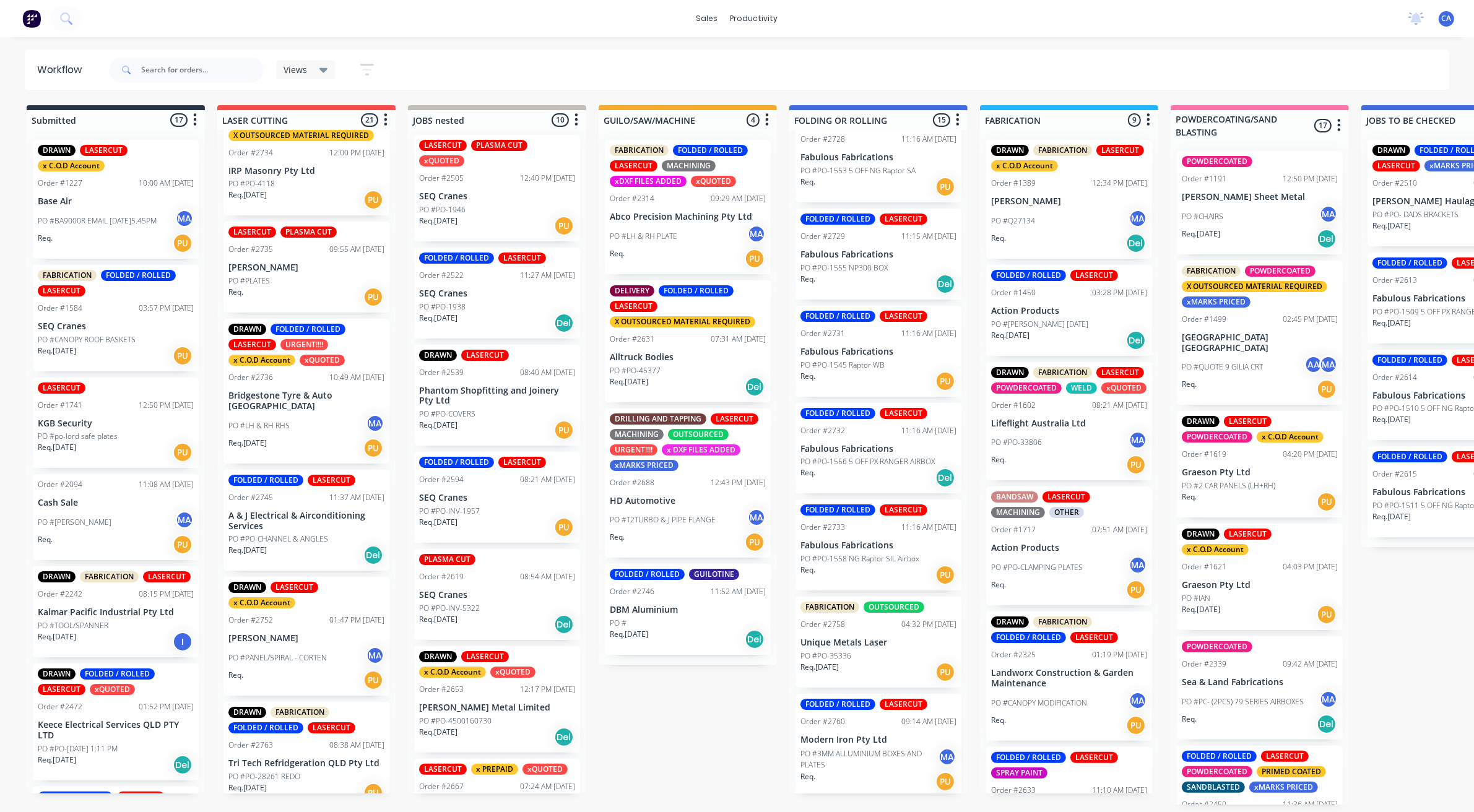
scroll to position [0, 0]
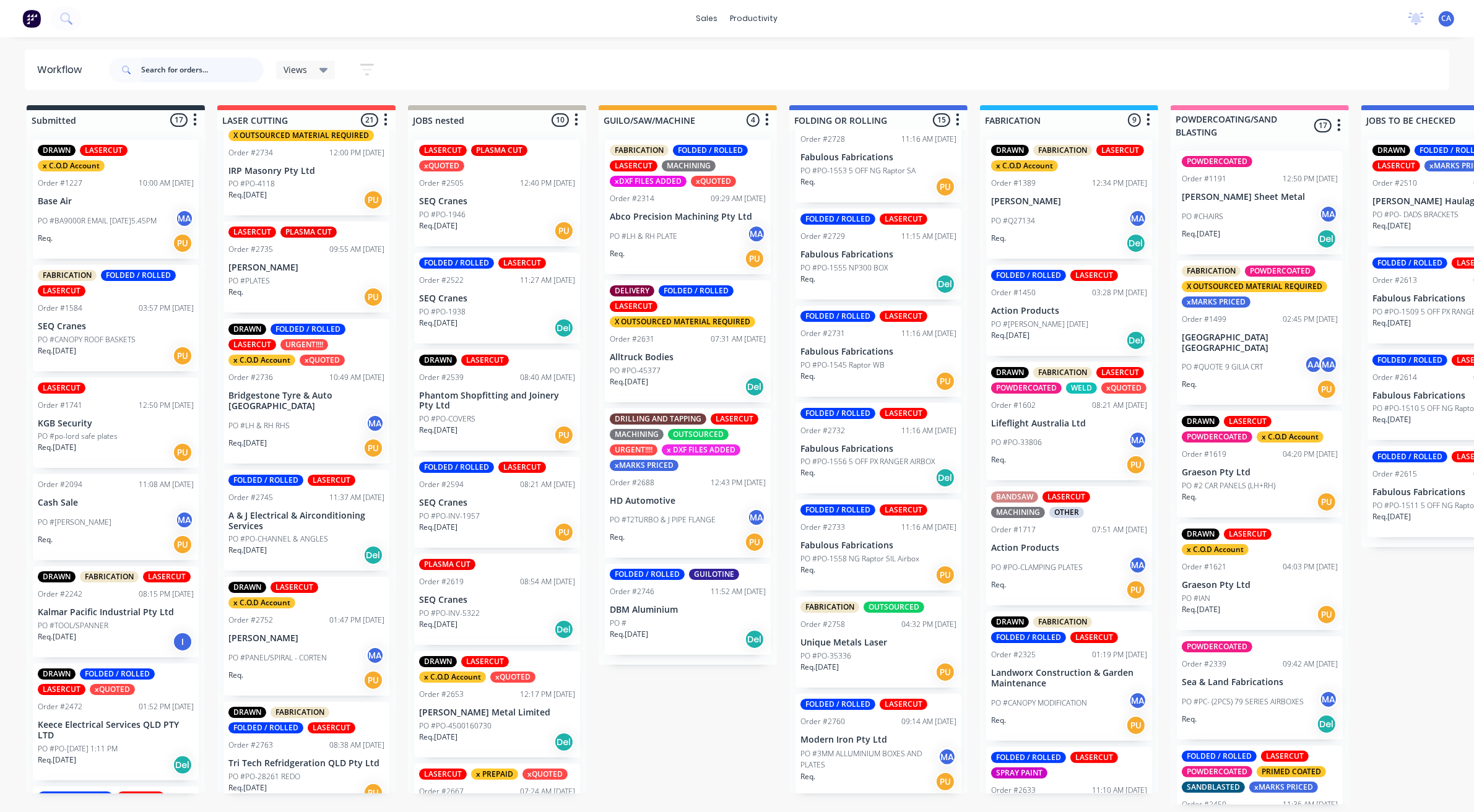
click at [177, 68] on input "text" at bounding box center [202, 70] width 122 height 25
type input "BASE"
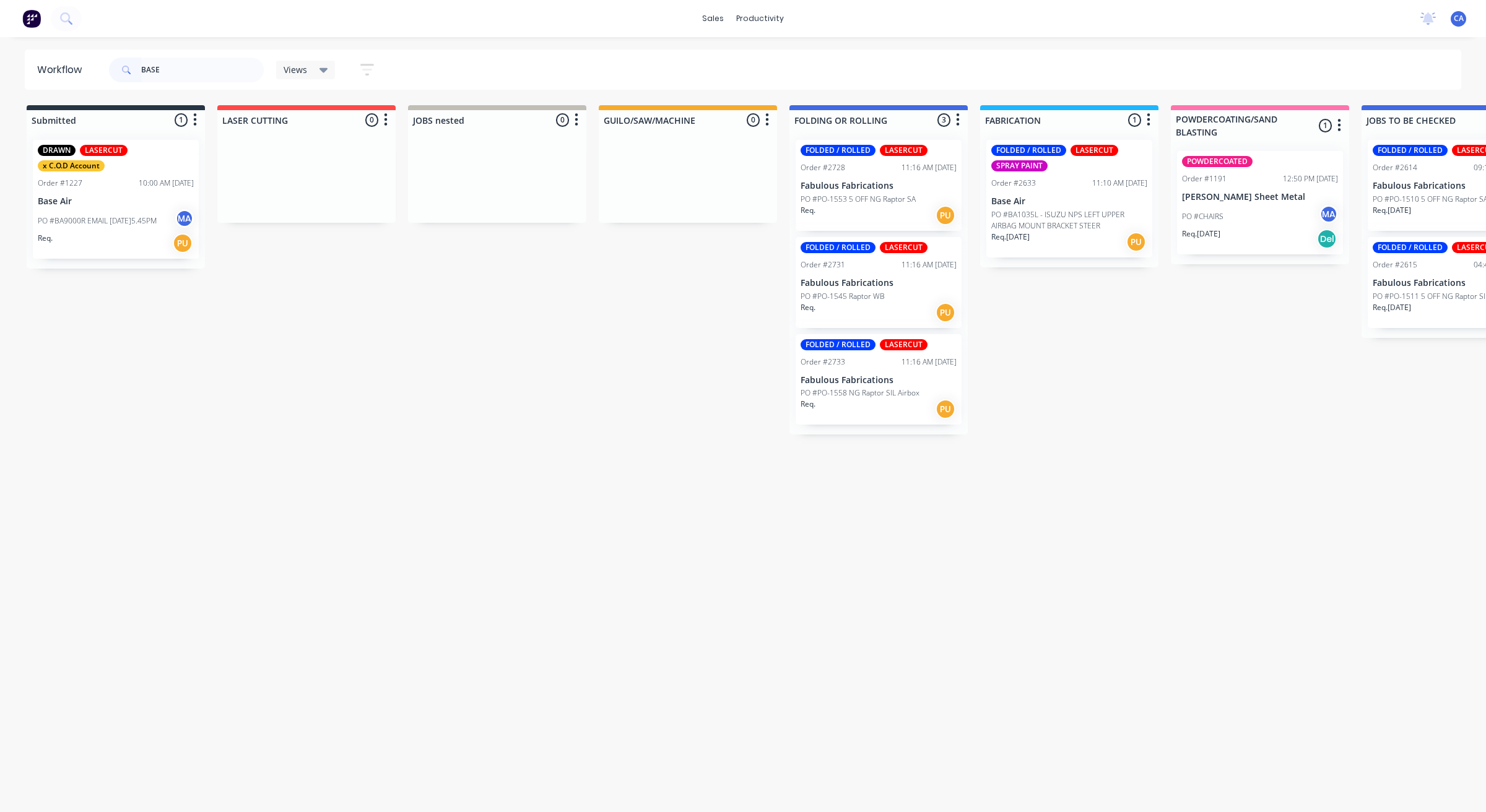
click at [1065, 199] on p "Base Air" at bounding box center [1069, 201] width 156 height 10
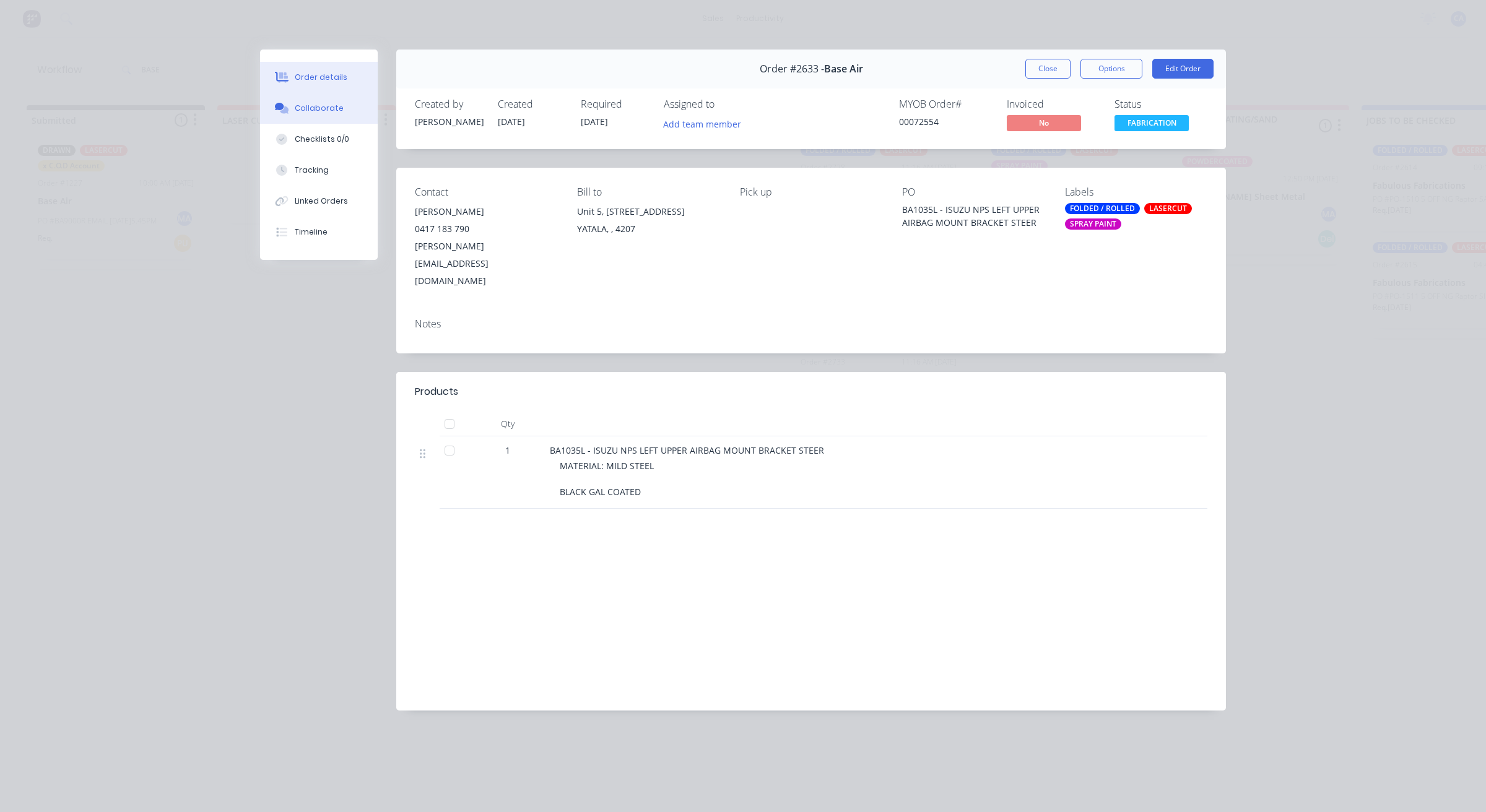
click at [303, 112] on div "Collaborate" at bounding box center [319, 108] width 49 height 11
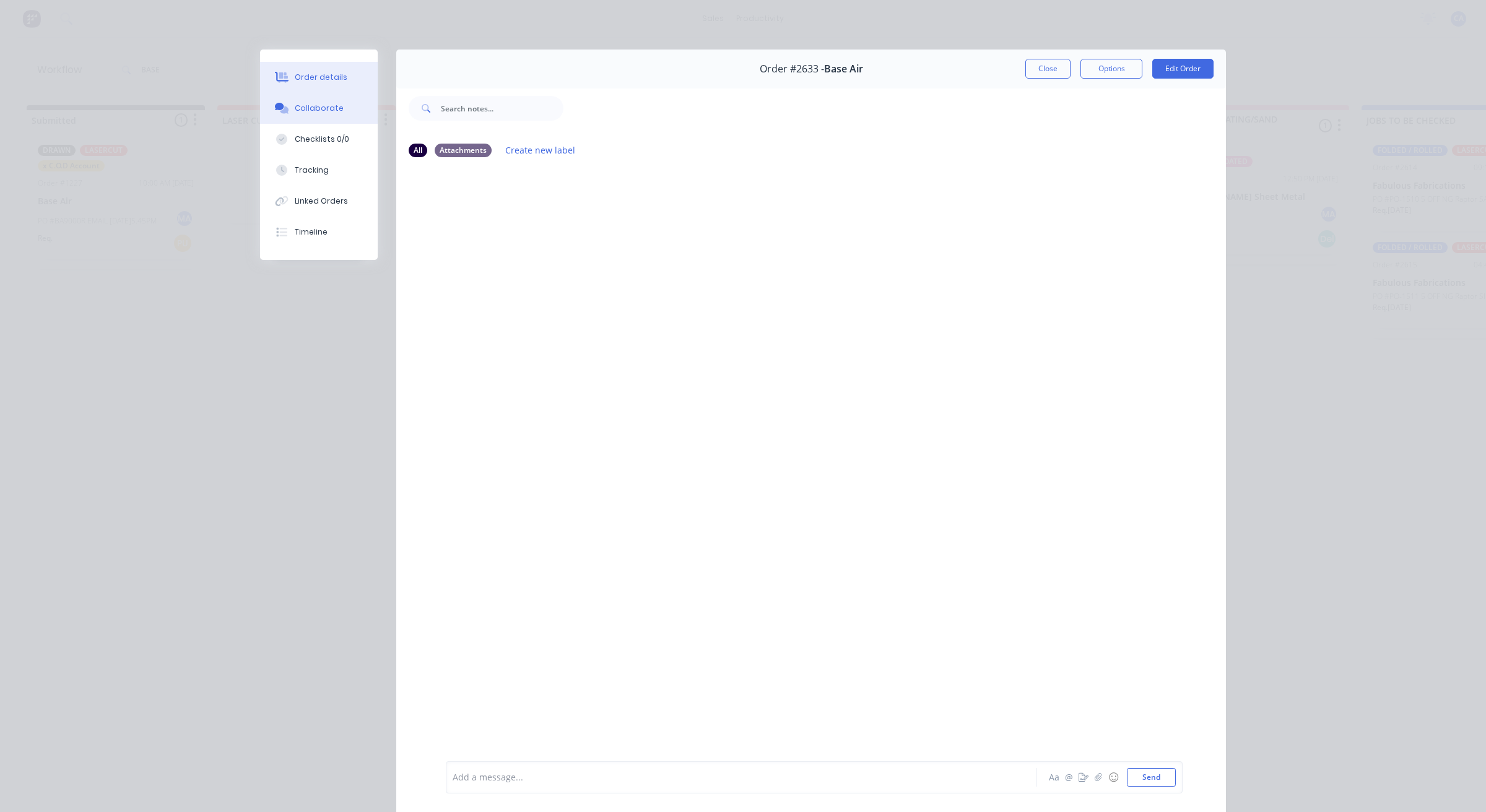
drag, startPoint x: 291, startPoint y: 75, endPoint x: 366, endPoint y: 126, distance: 90.7
click at [295, 75] on div "Order details" at bounding box center [321, 77] width 53 height 11
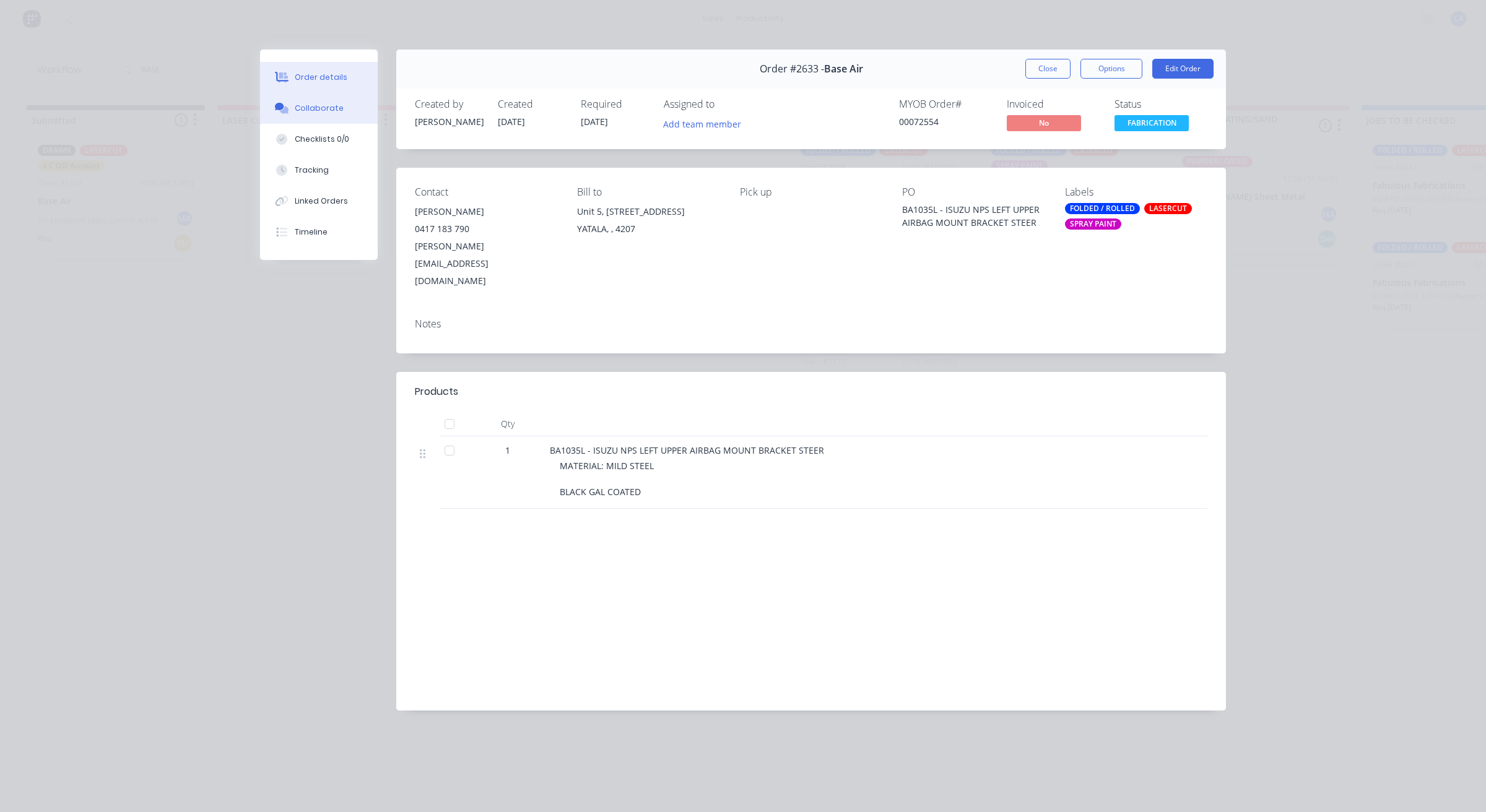
click at [335, 120] on button "Collaborate" at bounding box center [319, 108] width 118 height 31
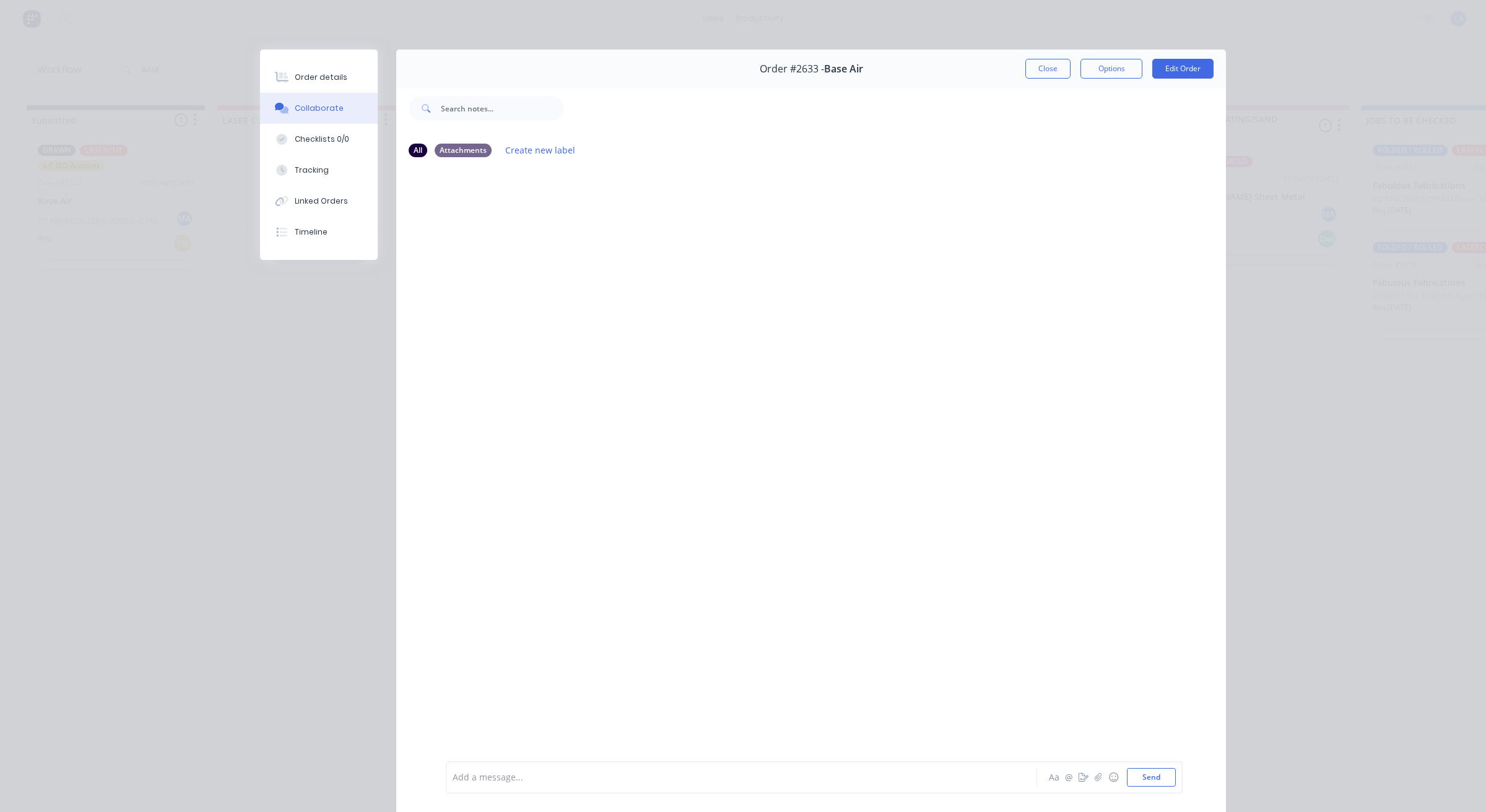
click at [341, 112] on button "Collaborate" at bounding box center [319, 108] width 118 height 31
click at [1032, 68] on button "Close" at bounding box center [1047, 68] width 45 height 20
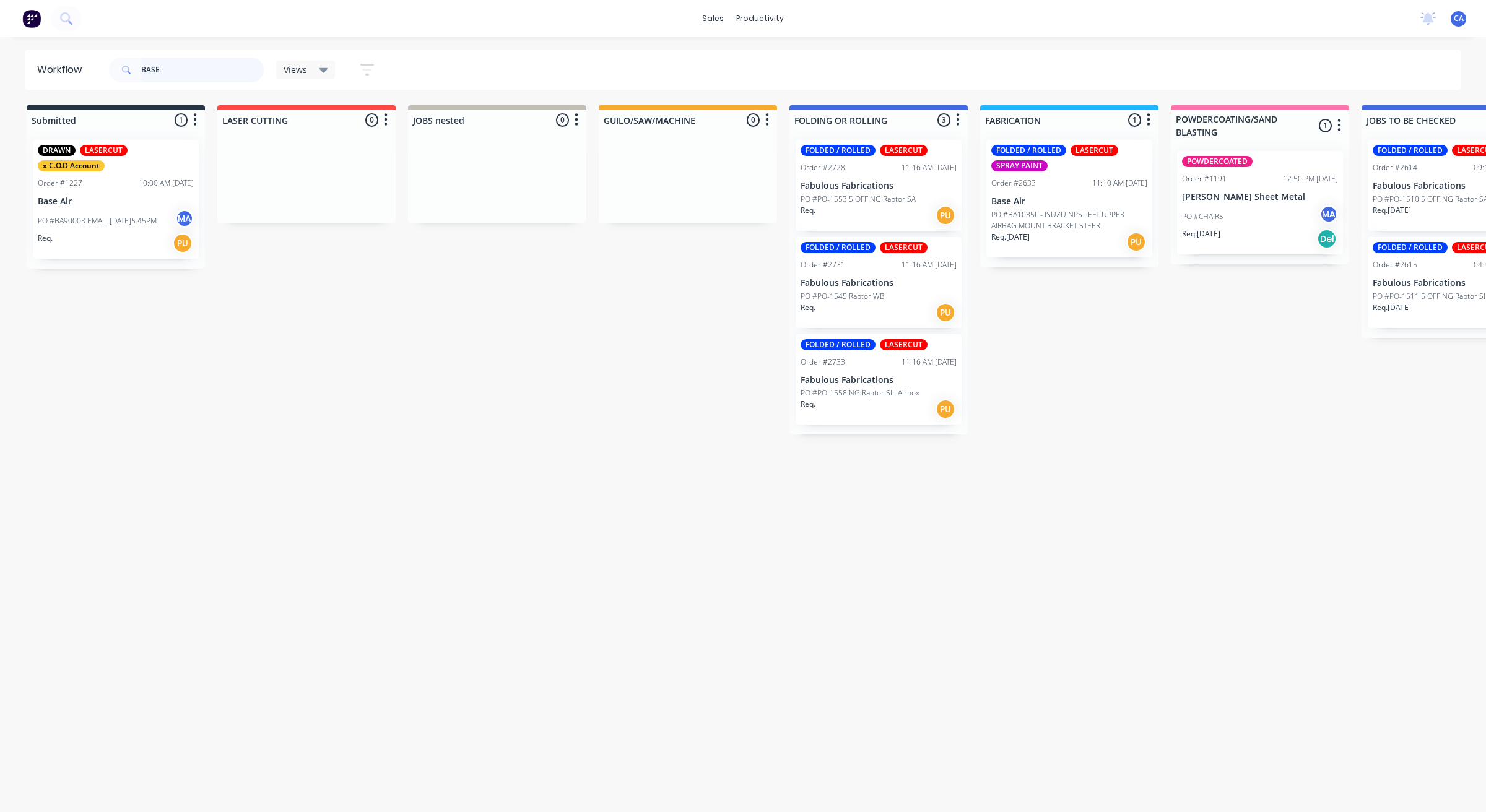
drag, startPoint x: 190, startPoint y: 63, endPoint x: 0, endPoint y: 14, distance: 196.2
click at [0, 31] on div "sales productivity sales Sales Orders Customers Price Level Manager productivit…" at bounding box center [743, 369] width 1486 height 738
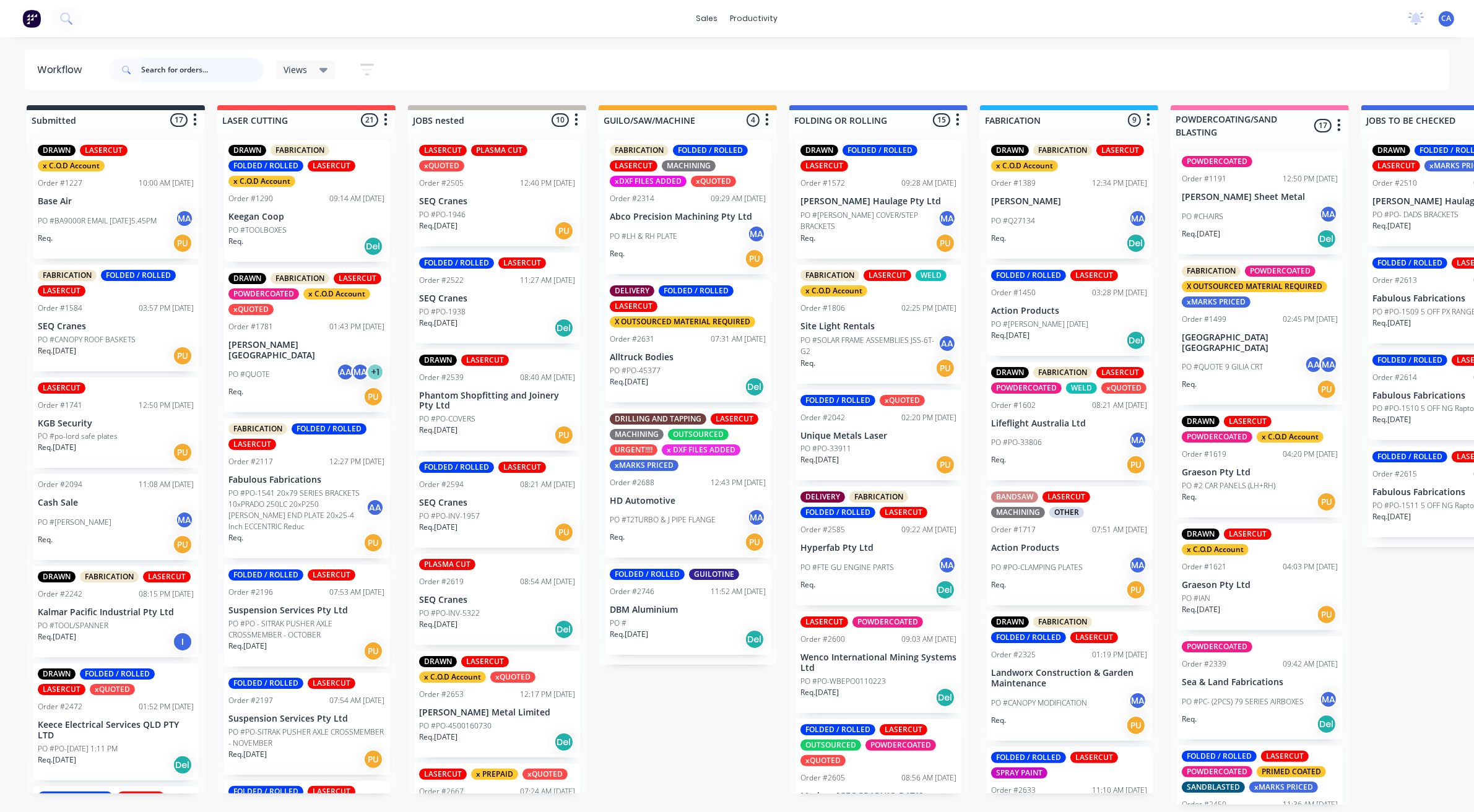
click at [240, 69] on input "text" at bounding box center [202, 70] width 122 height 25
type input "BASE"
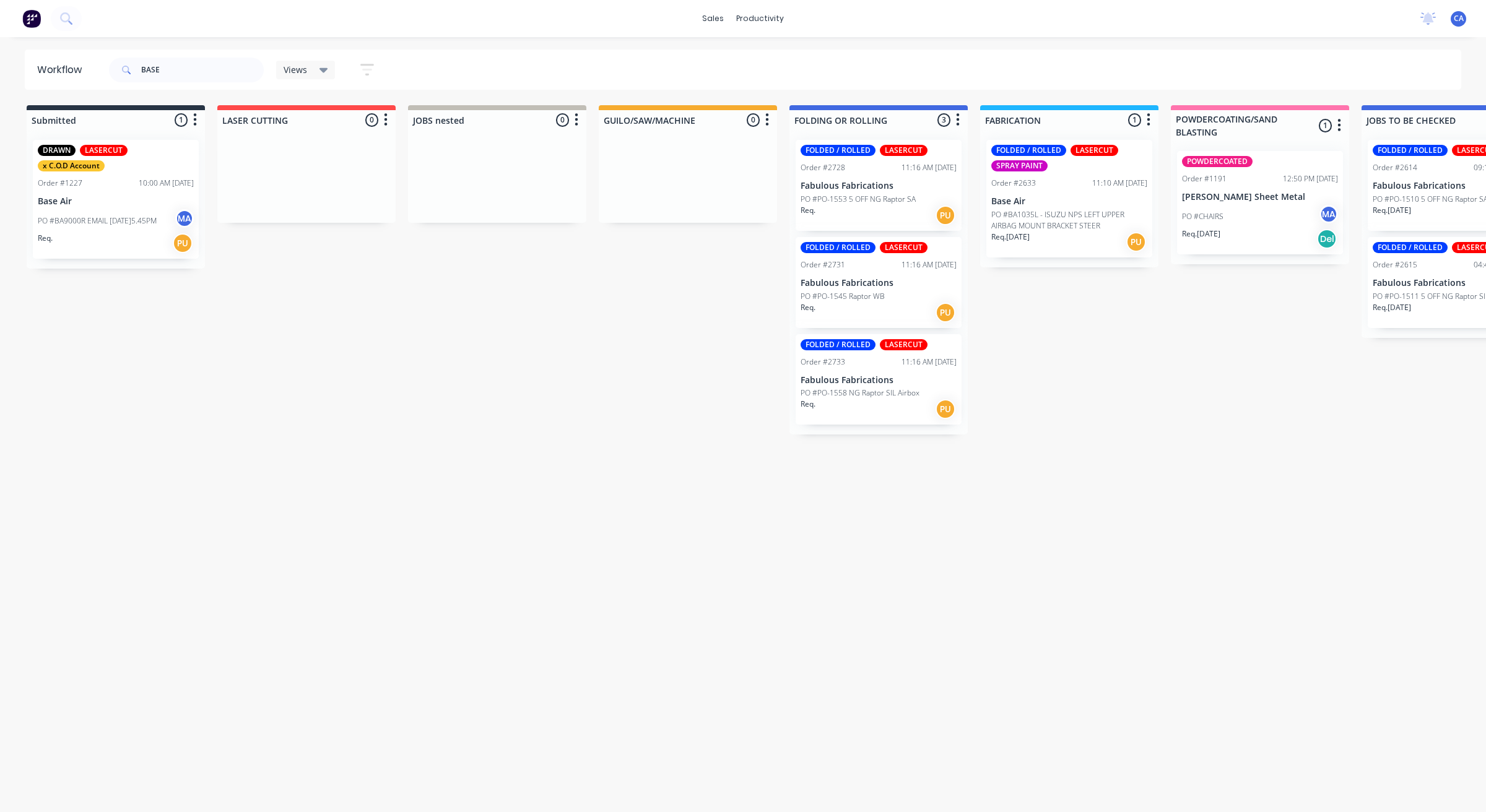
click at [1069, 221] on p "PO #BA1035L - ISUZU NPS LEFT UPPER AIRBAG MOUNT BRACKET STEER" at bounding box center [1069, 220] width 156 height 23
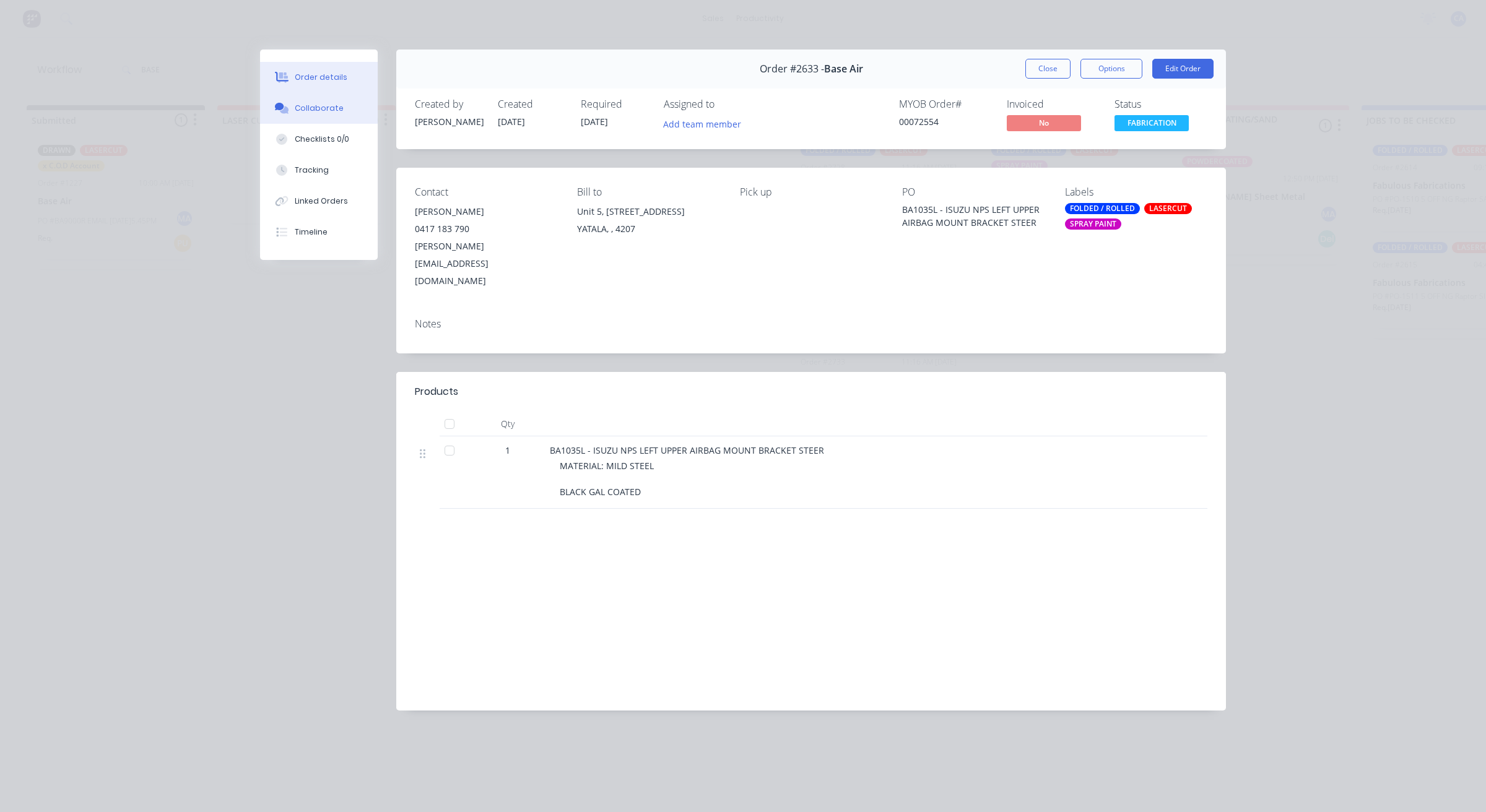
click at [311, 114] on button "Collaborate" at bounding box center [319, 108] width 118 height 31
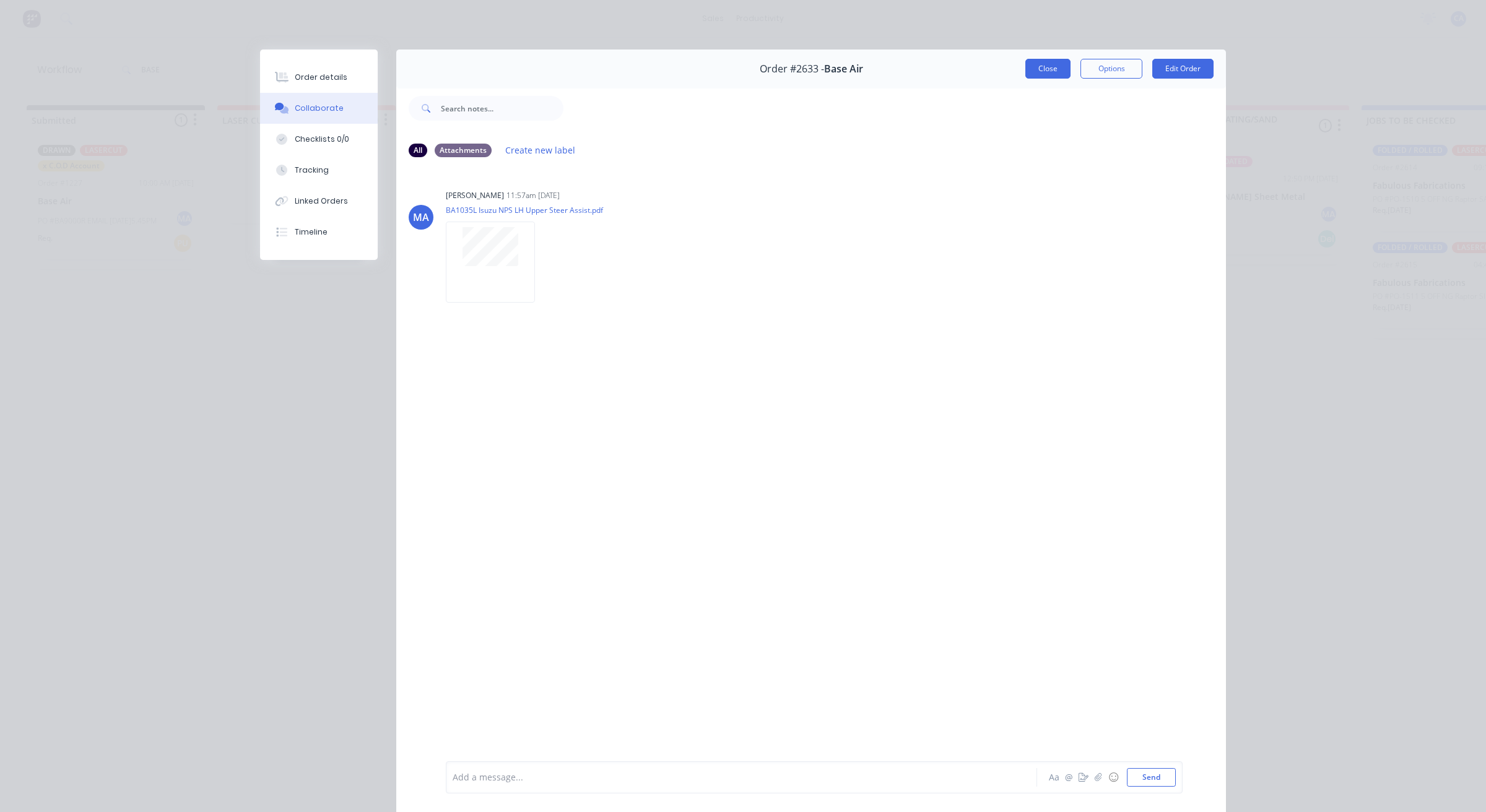
click at [1044, 66] on button "Close" at bounding box center [1047, 68] width 45 height 20
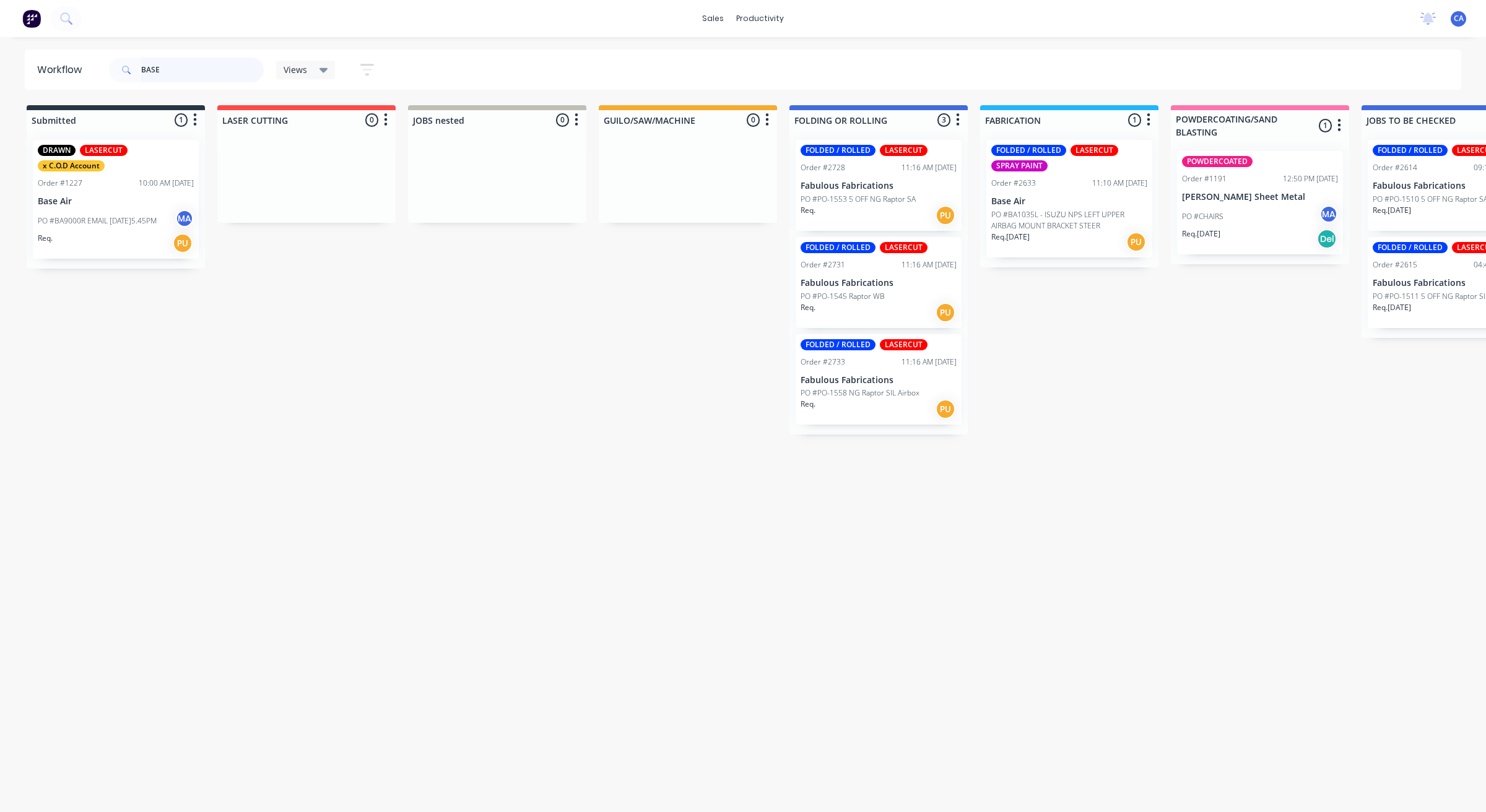
drag, startPoint x: 178, startPoint y: 64, endPoint x: 29, endPoint y: 72, distance: 149.2
click at [88, 75] on header "Workflow BASE Views Save new view None (Default) edit Show/Hide statuses Show l…" at bounding box center [743, 69] width 1437 height 40
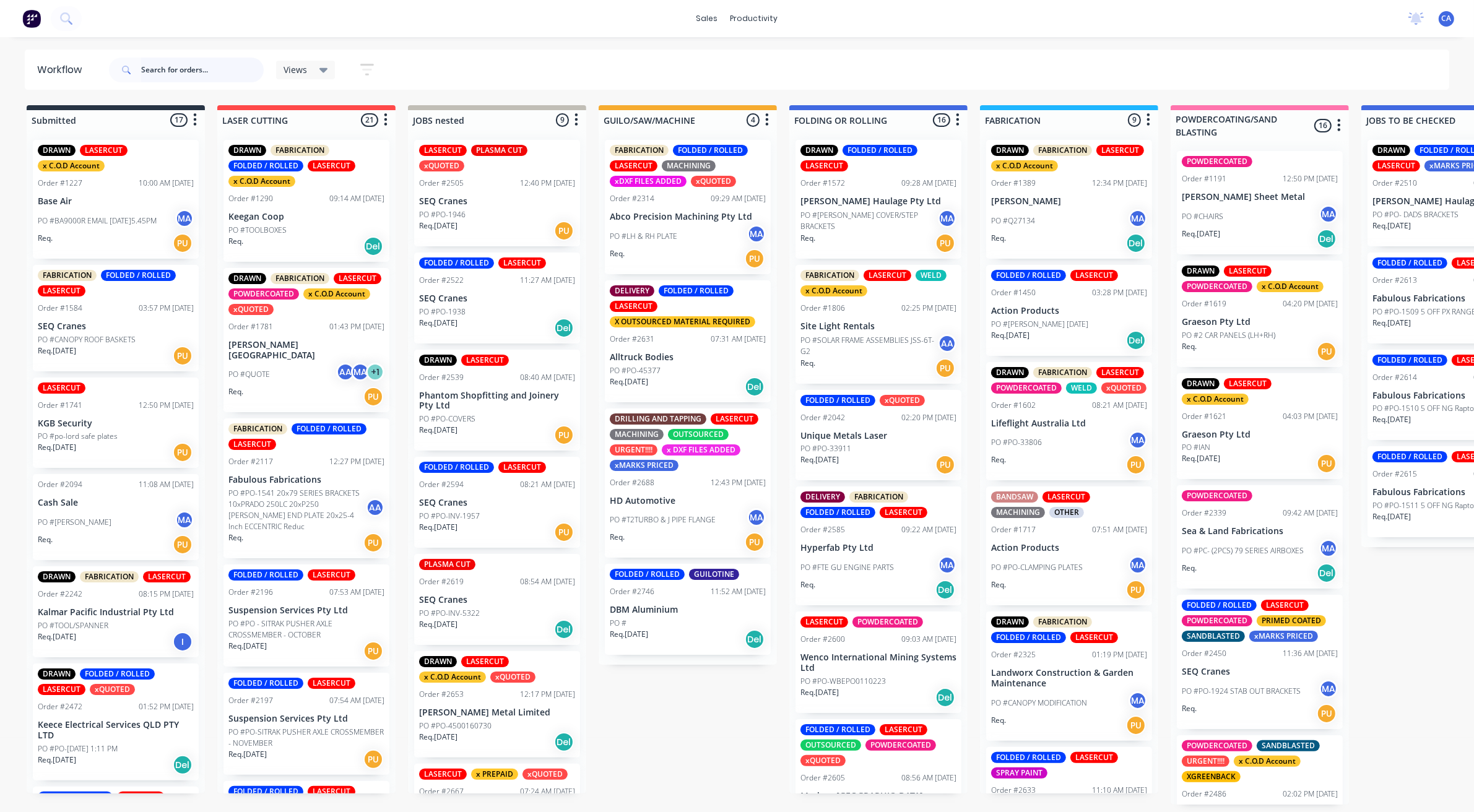
click at [146, 70] on input "text" at bounding box center [202, 70] width 122 height 25
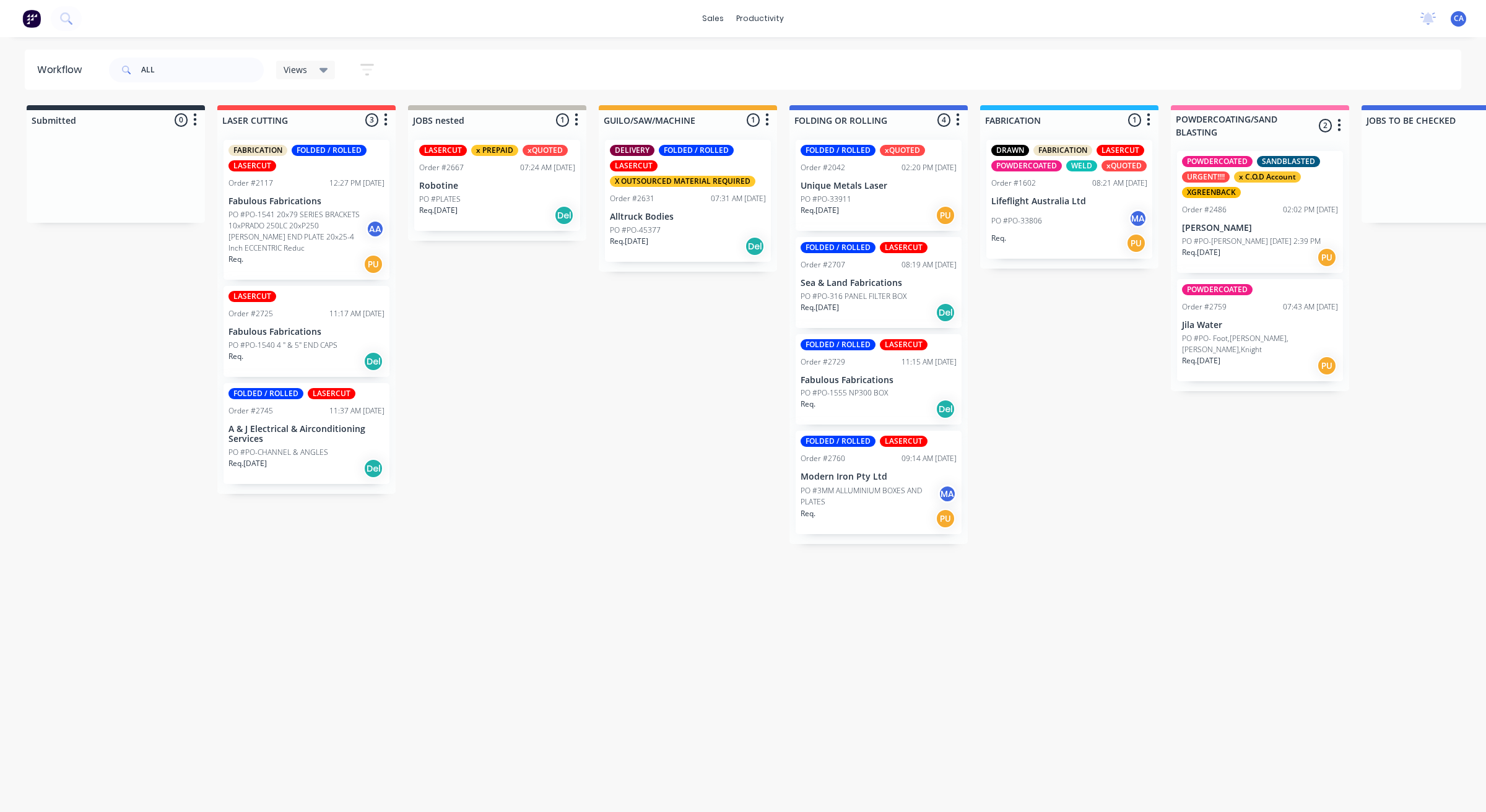
click at [716, 239] on div "Req. [DATE] Del" at bounding box center [688, 246] width 156 height 21
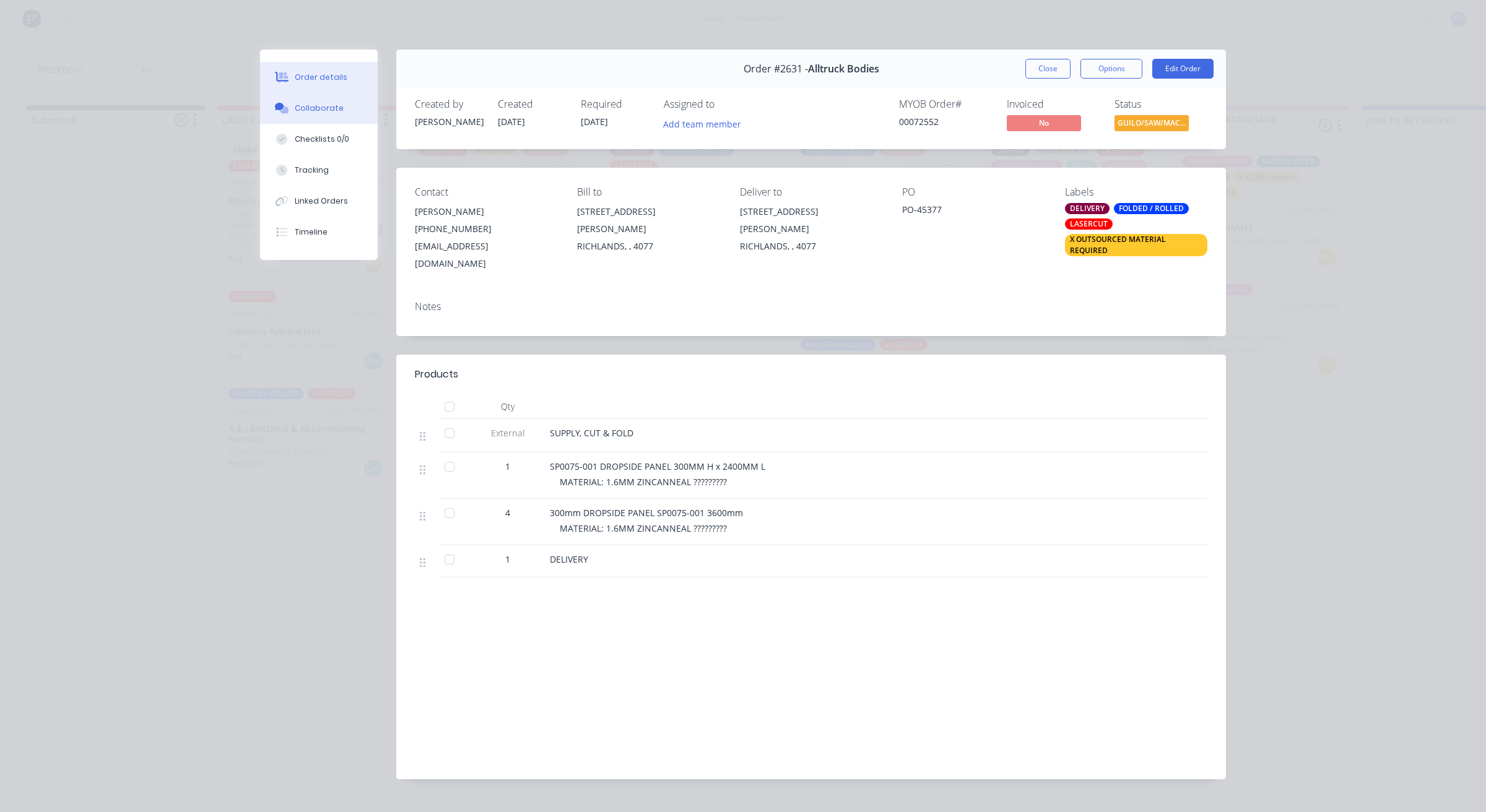
click at [341, 106] on button "Collaborate" at bounding box center [319, 108] width 118 height 31
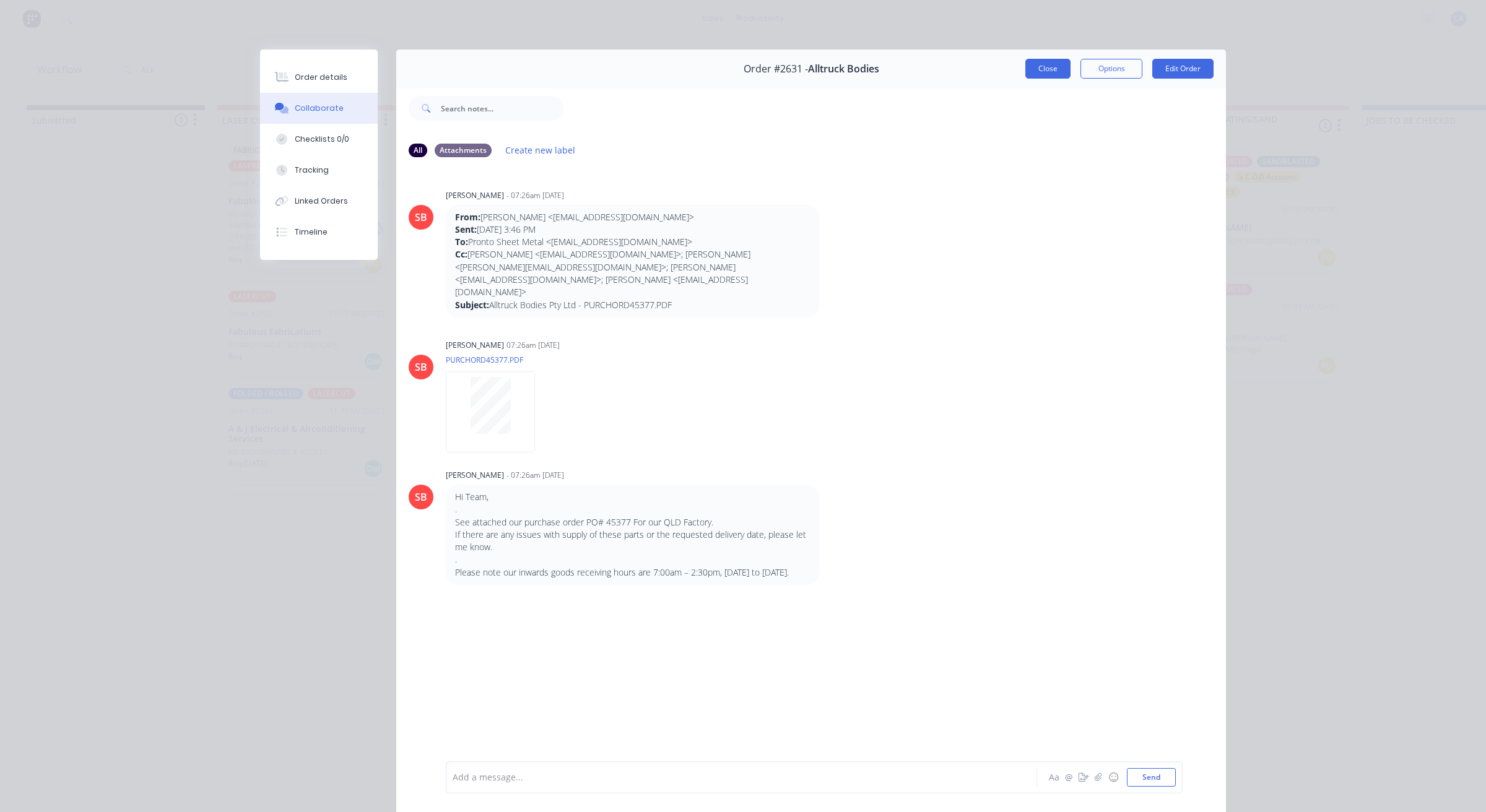
click at [1042, 75] on button "Close" at bounding box center [1047, 68] width 45 height 20
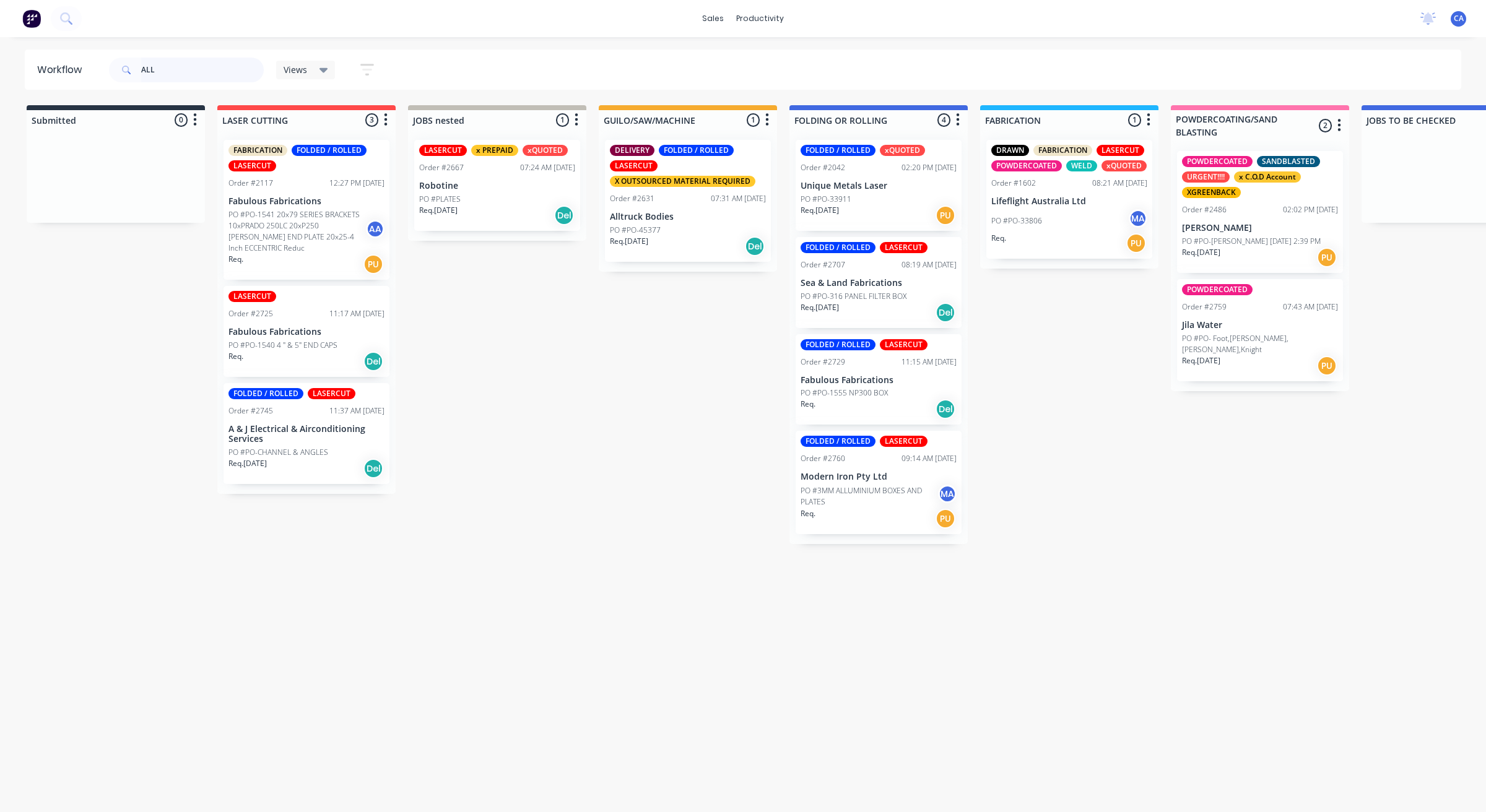
drag, startPoint x: 224, startPoint y: 62, endPoint x: 90, endPoint y: 94, distance: 137.8
click at [91, 94] on div "Workflow ALL Views Save new view None (Default) edit Show/Hide statuses Show li…" at bounding box center [743, 418] width 1486 height 738
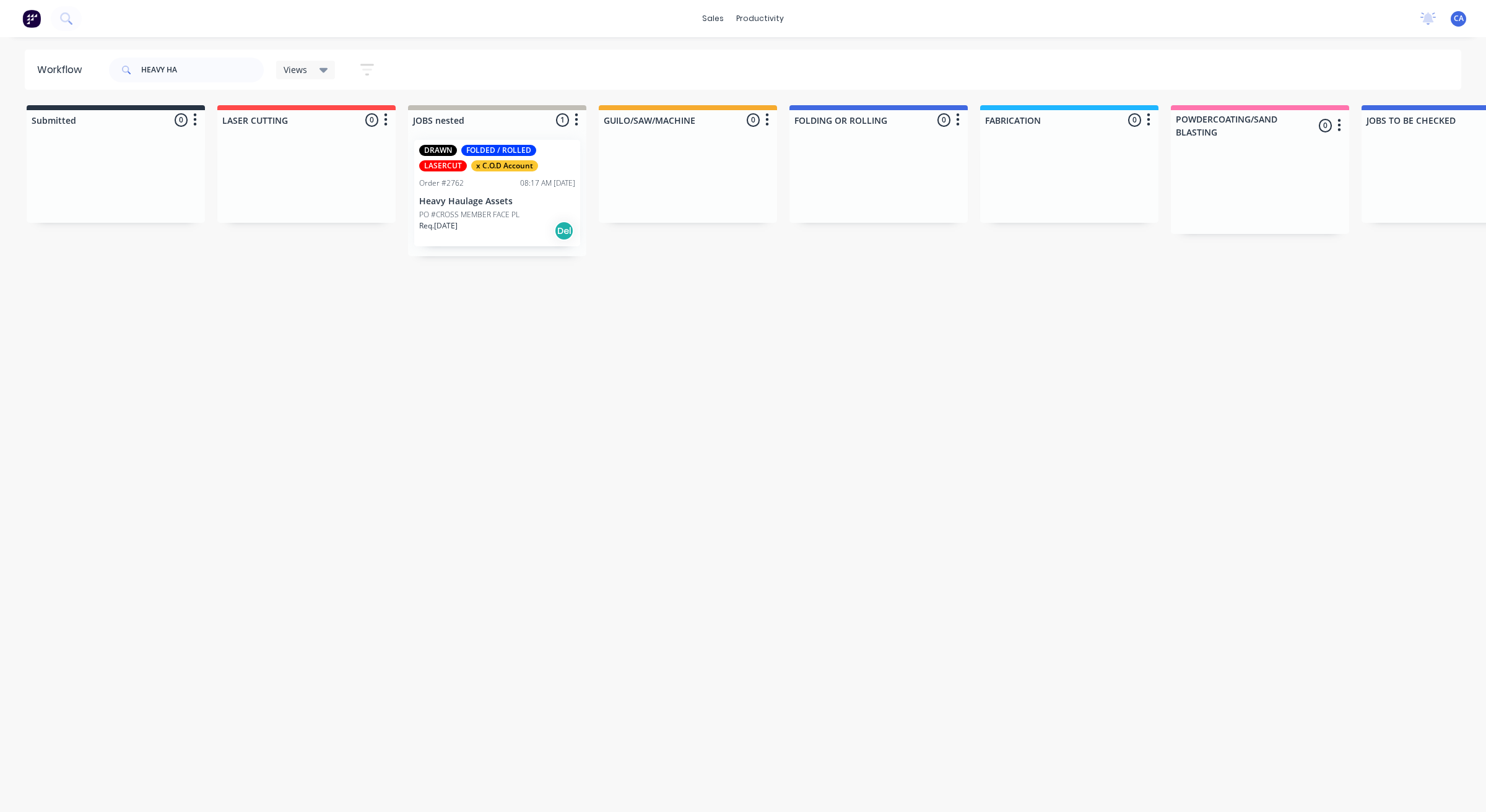
click at [504, 214] on p "PO #CROSS MEMBER FACE PL" at bounding box center [469, 215] width 101 height 11
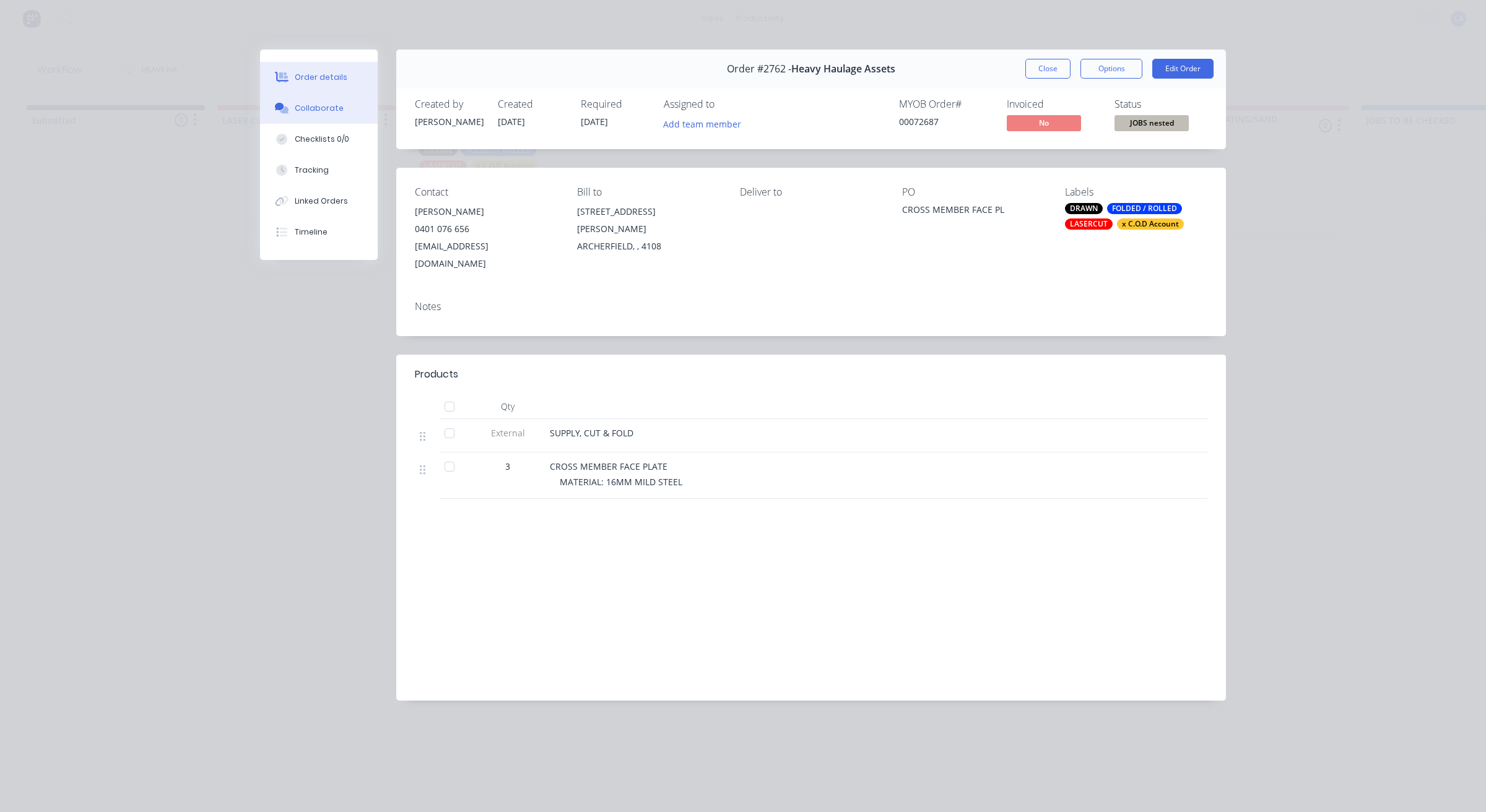
click at [338, 109] on div "Collaborate" at bounding box center [319, 108] width 49 height 11
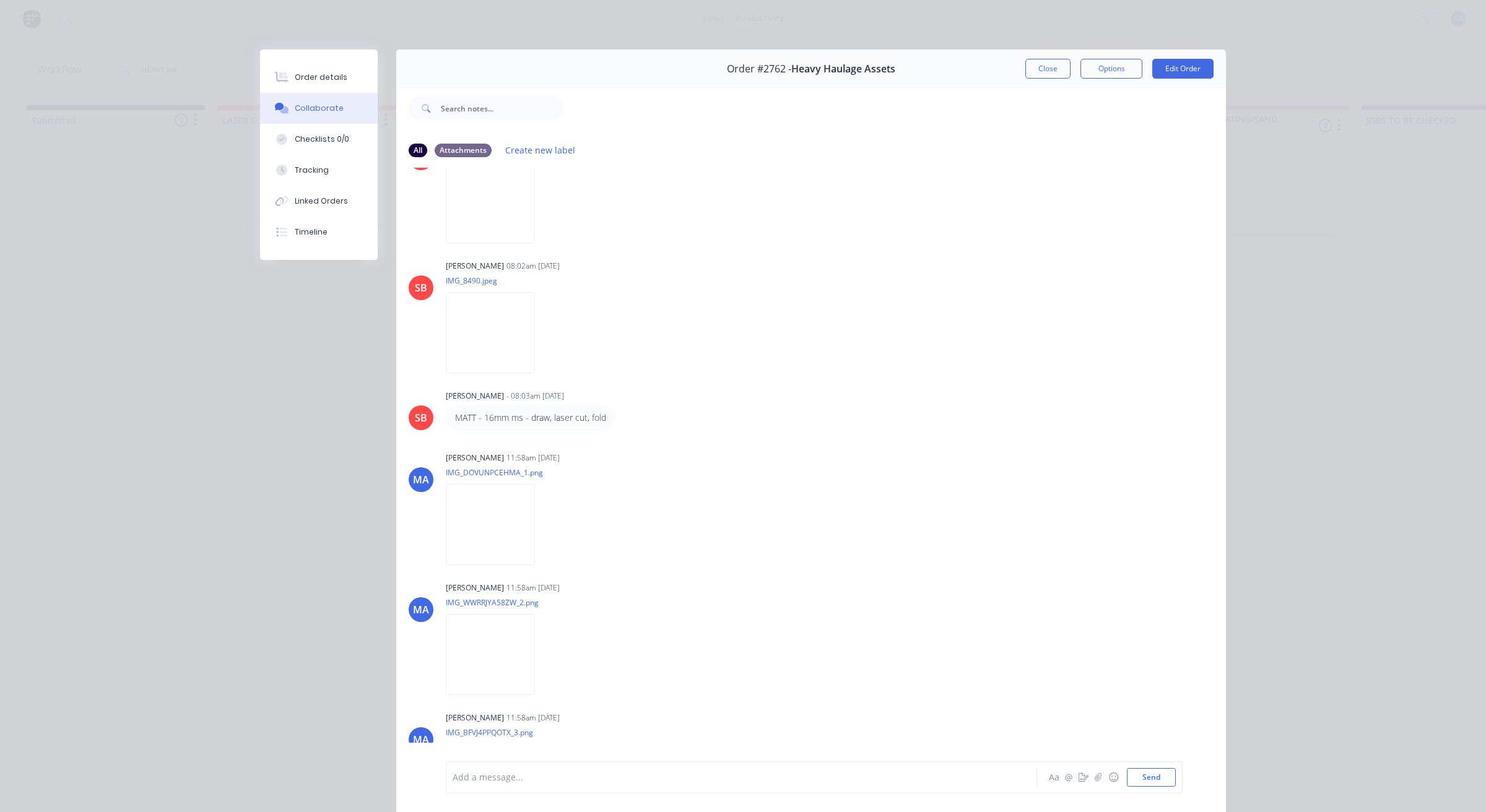
scroll to position [378, 0]
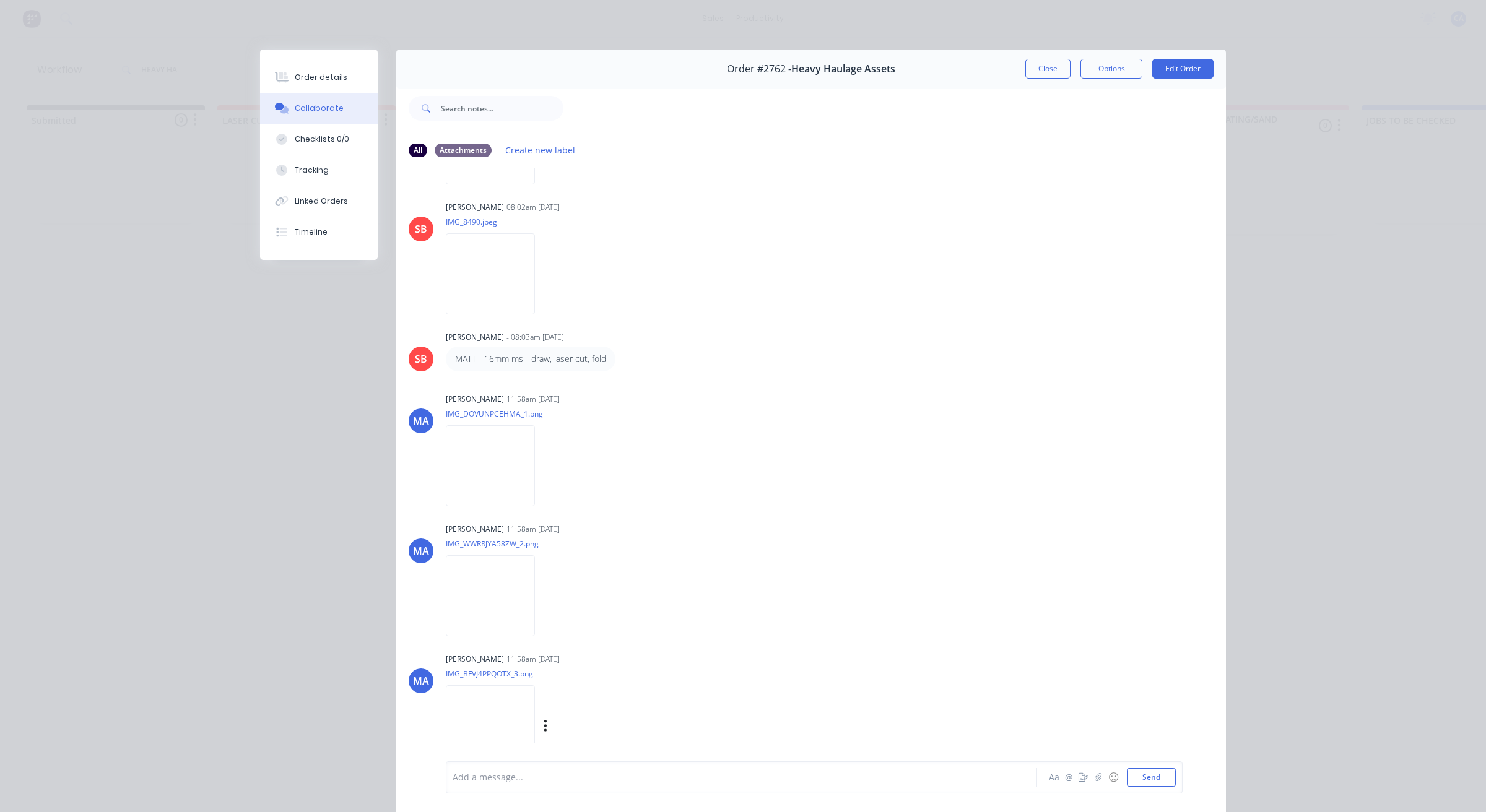
click at [484, 705] on img at bounding box center [490, 726] width 89 height 81
click at [506, 464] on img at bounding box center [490, 466] width 89 height 81
click at [1044, 78] on button "Close" at bounding box center [1047, 68] width 45 height 20
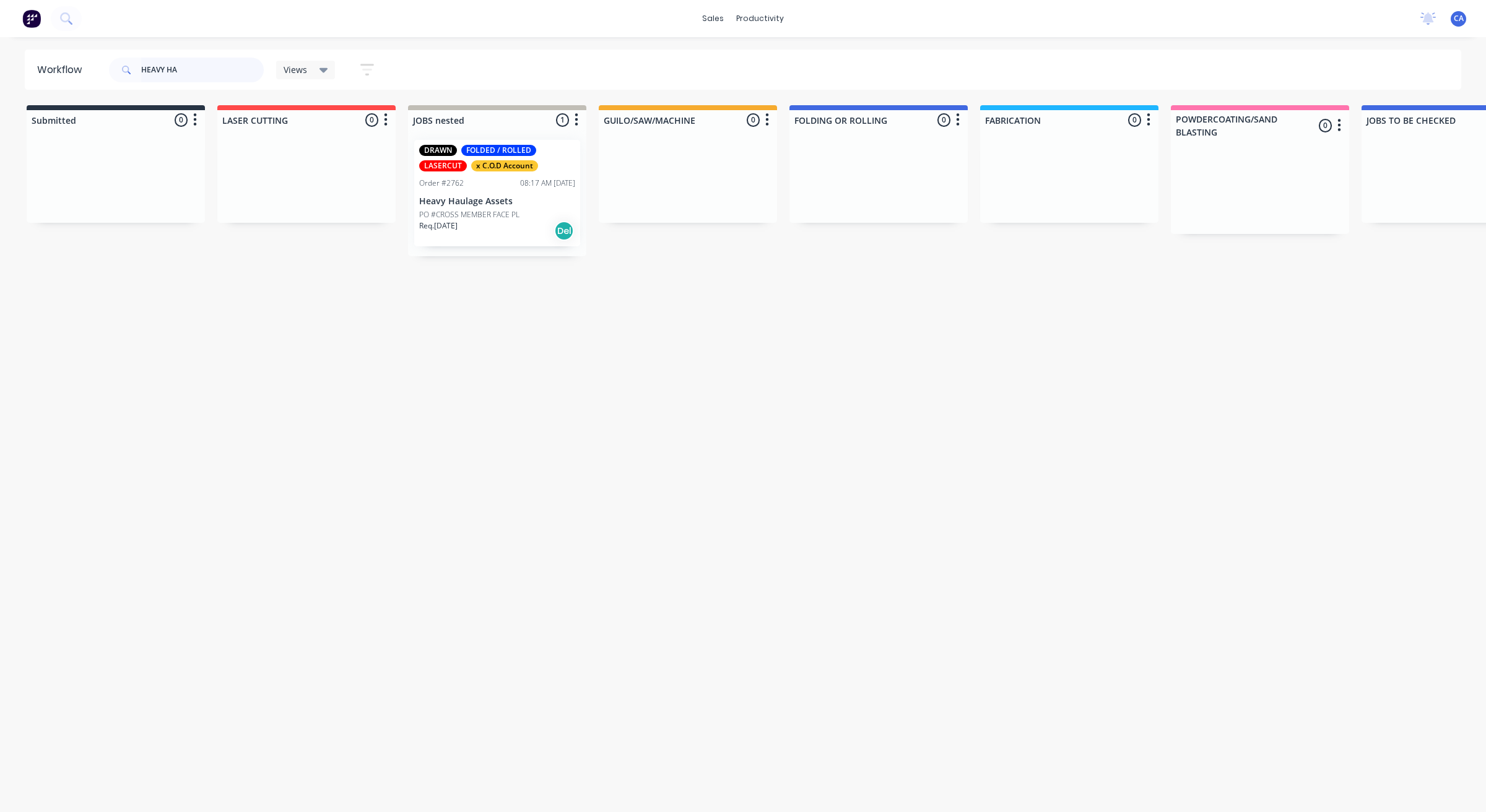
drag, startPoint x: 196, startPoint y: 71, endPoint x: 19, endPoint y: 49, distance: 178.4
click at [60, 57] on header "Workflow HEAVY HA Views Save new view None (Default) edit Show/Hide statuses Sh…" at bounding box center [743, 69] width 1437 height 40
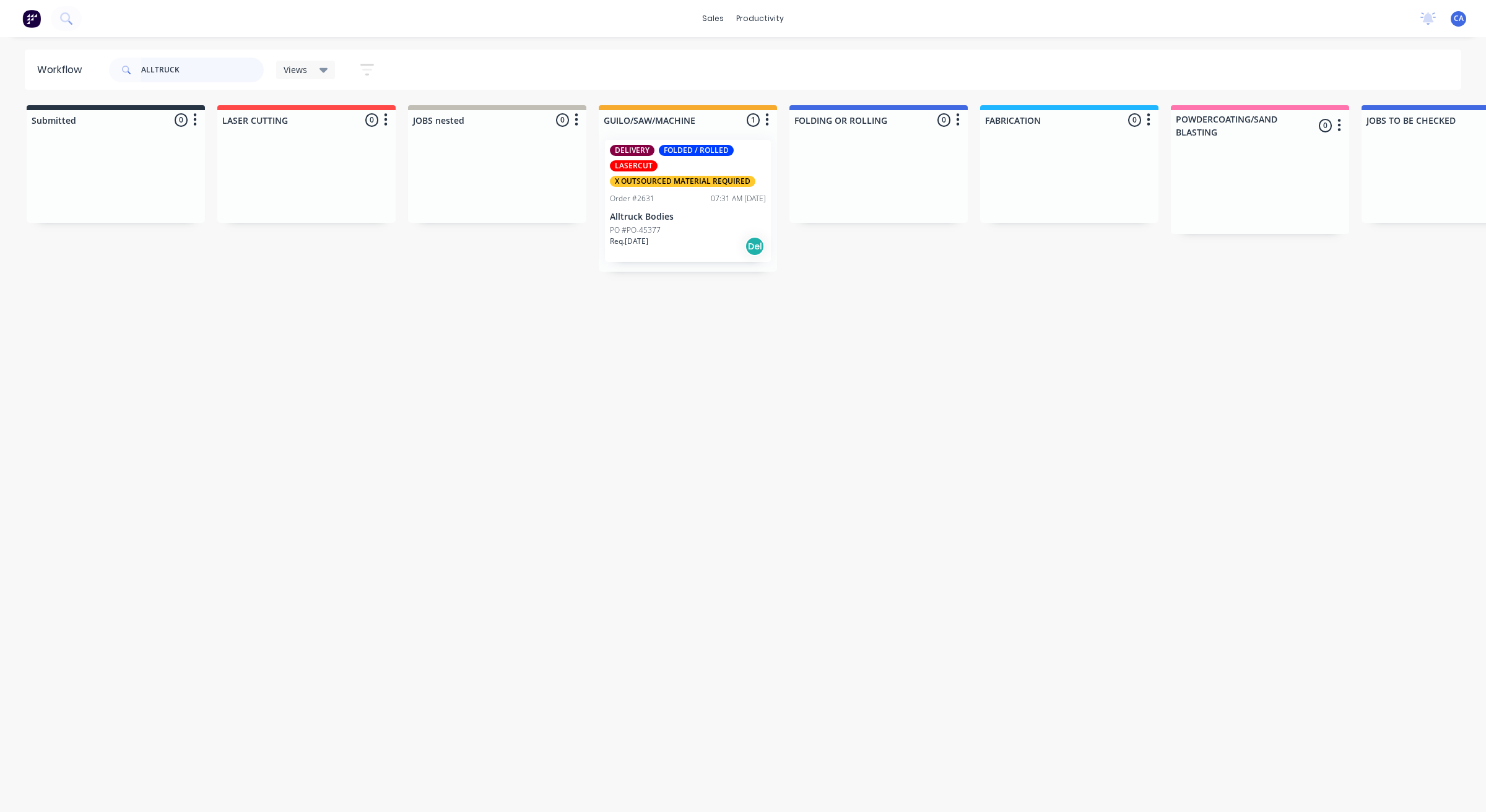
type input "ALLTRUCK"
click at [656, 215] on p "Alltruck Bodies" at bounding box center [688, 216] width 156 height 10
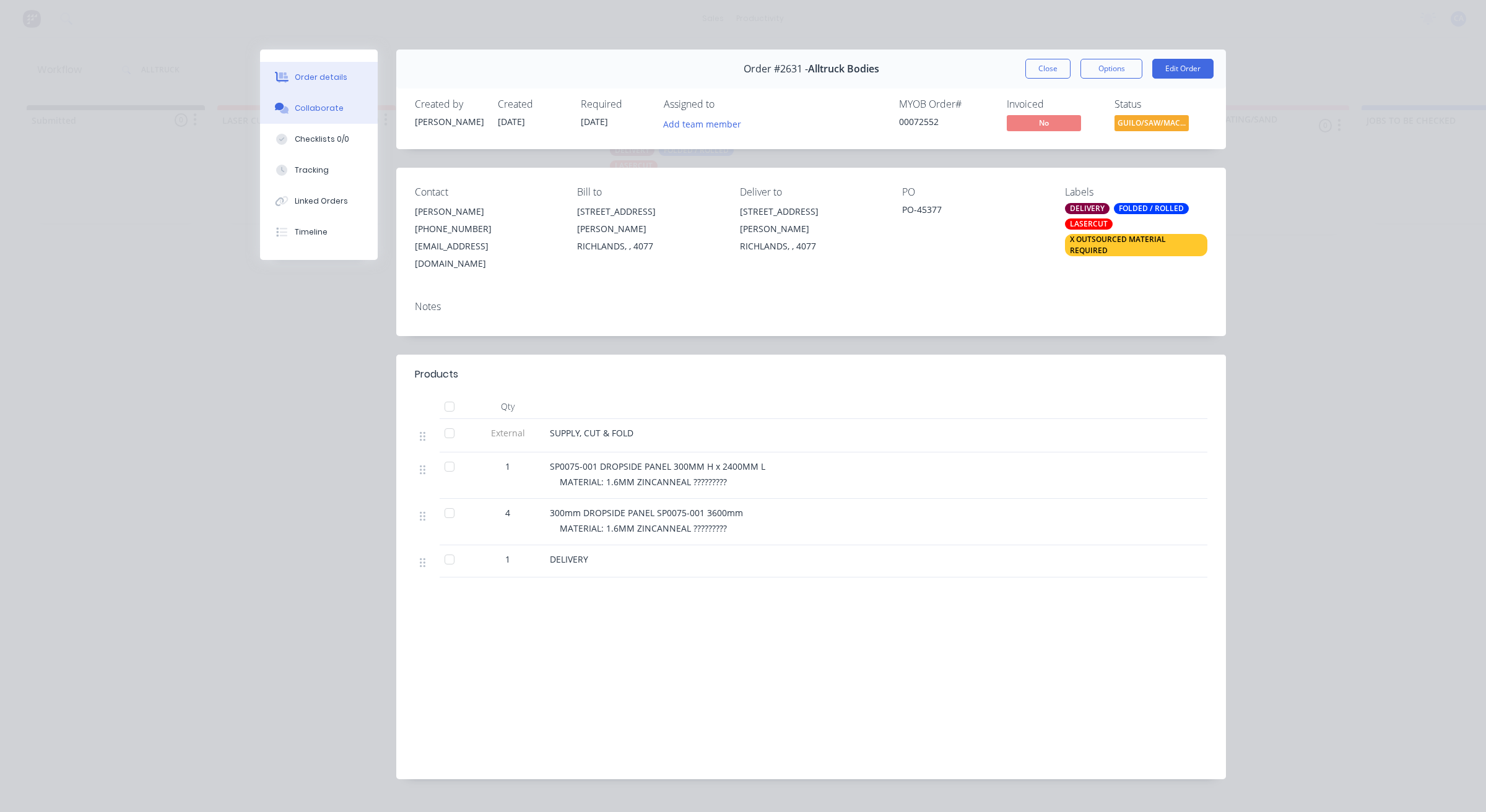
click at [338, 109] on button "Collaborate" at bounding box center [319, 108] width 118 height 31
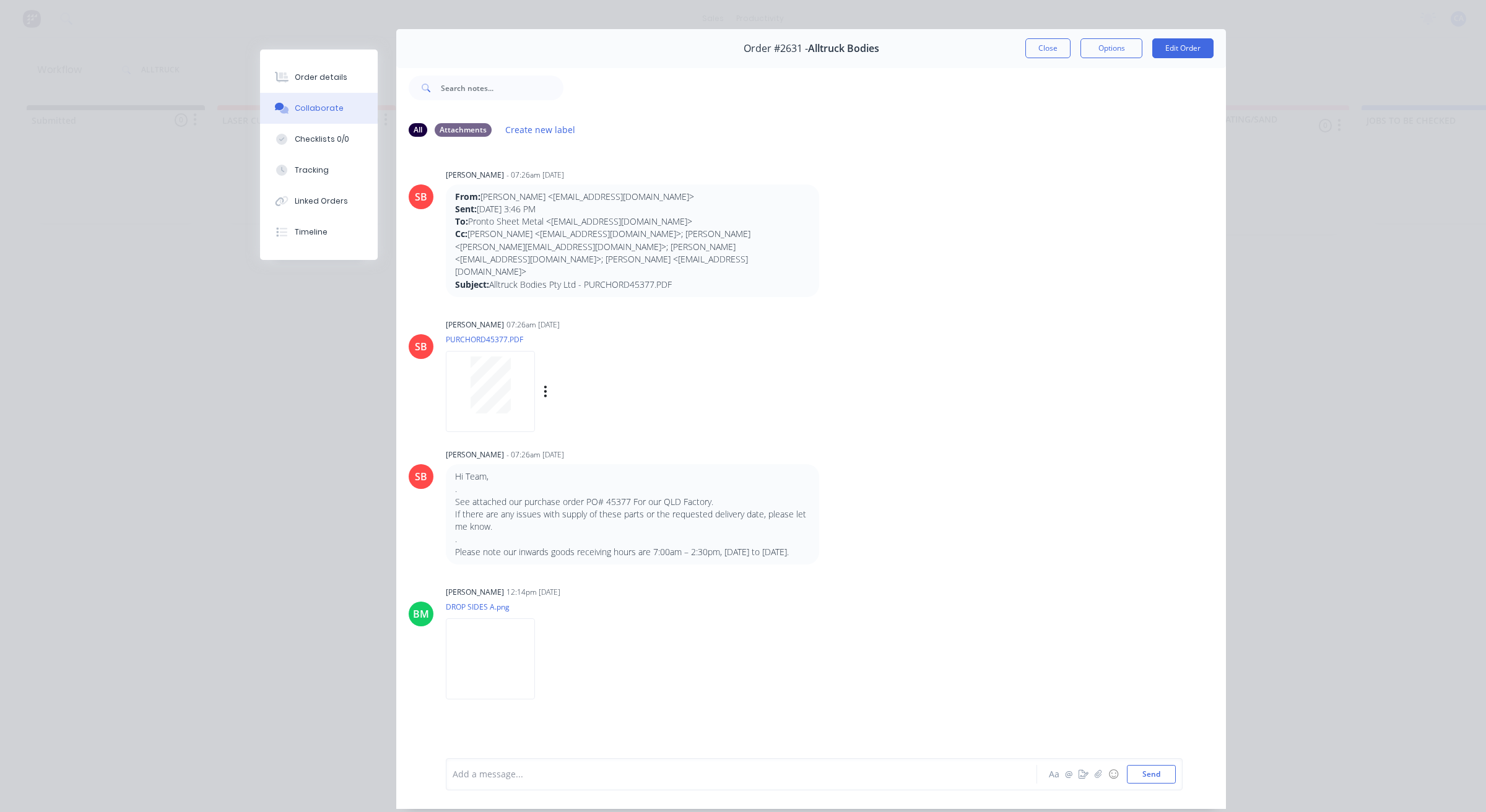
scroll to position [0, 0]
